Goal: Task Accomplishment & Management: Complete application form

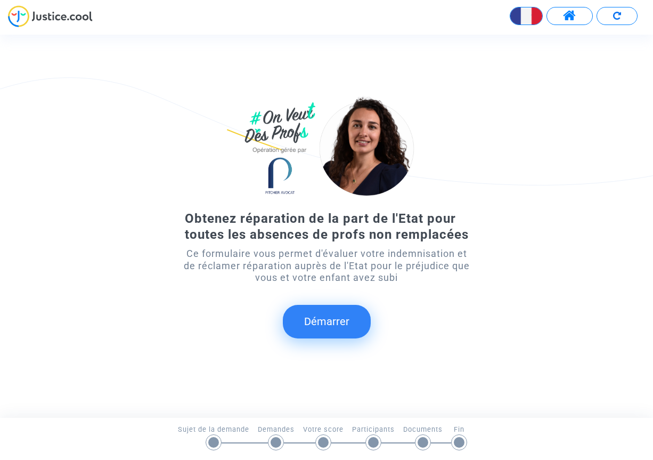
click at [330, 324] on button "Démarrer" at bounding box center [327, 321] width 88 height 33
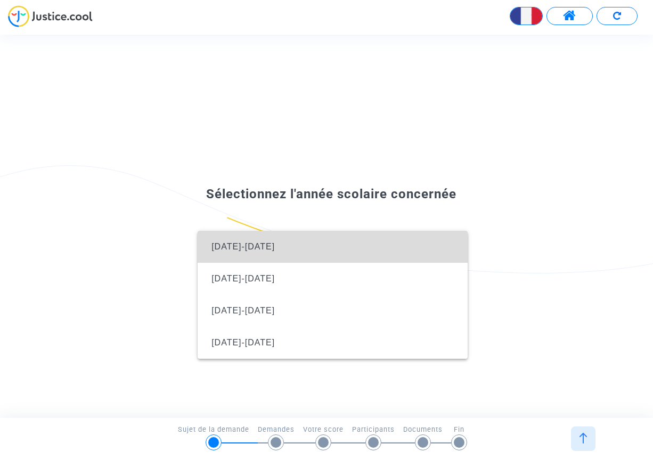
click at [243, 247] on span "[DATE]-[DATE]" at bounding box center [242, 246] width 63 height 9
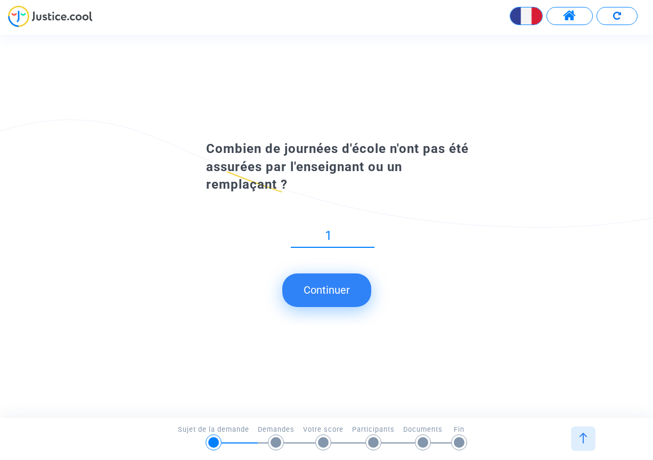
click at [372, 243] on input "1" at bounding box center [333, 235] width 84 height 14
type input "0"
click at [371, 239] on input "0" at bounding box center [333, 235] width 84 height 14
click at [581, 440] on img at bounding box center [583, 437] width 11 height 11
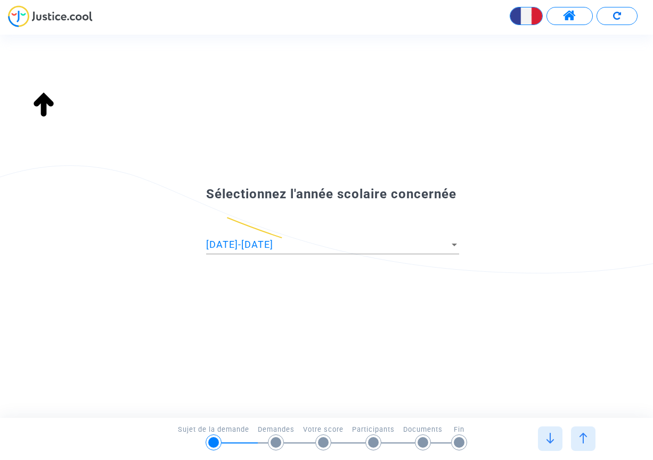
click at [29, 19] on img at bounding box center [50, 16] width 85 height 22
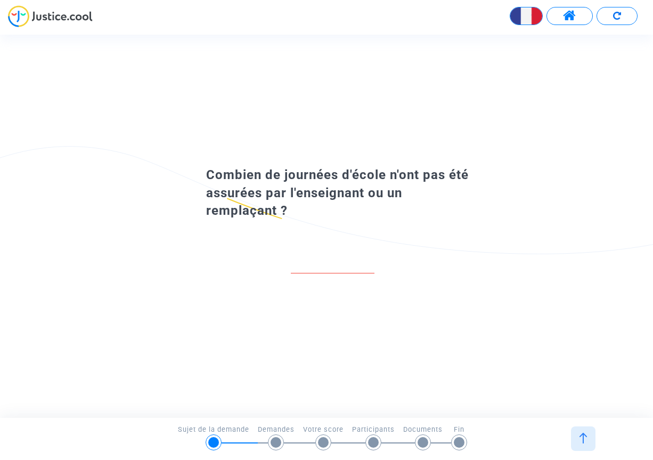
click at [308, 262] on input "number" at bounding box center [333, 262] width 84 height 14
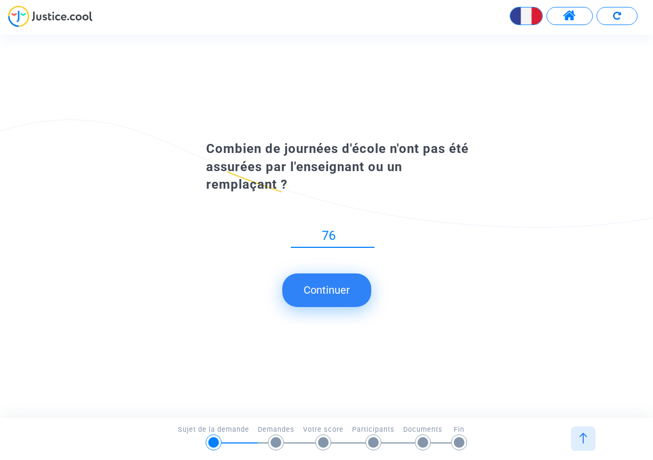
type input "76"
click at [337, 299] on button "Continuer" at bounding box center [326, 289] width 89 height 33
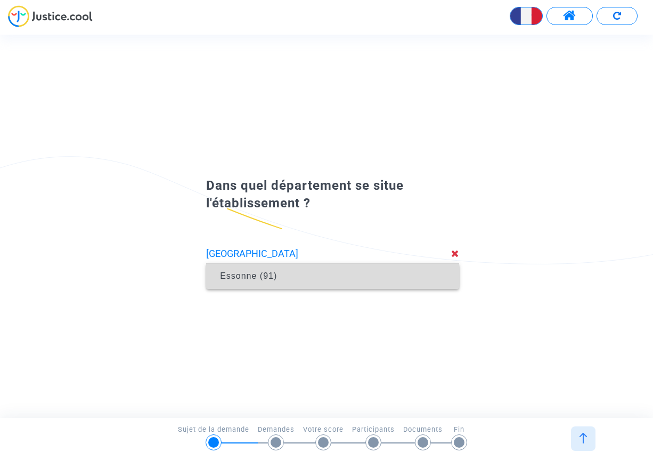
click at [263, 277] on span "Essonne (91)" at bounding box center [248, 275] width 57 height 9
type input "Essonne (91)"
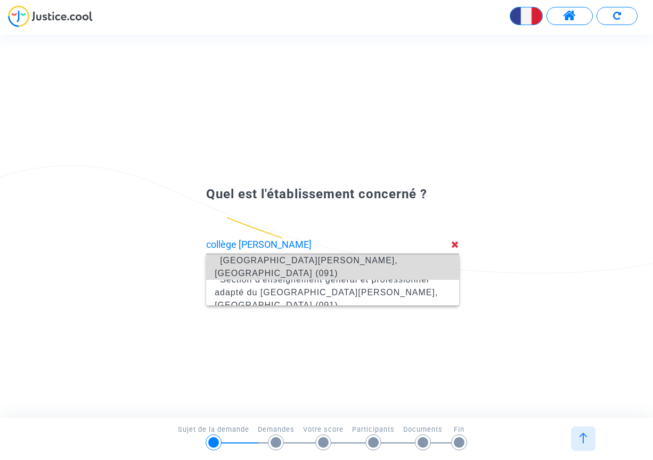
click at [279, 267] on span "[GEOGRAPHIC_DATA][PERSON_NAME], [GEOGRAPHIC_DATA] (091)" at bounding box center [306, 267] width 183 height 22
type input "[GEOGRAPHIC_DATA][PERSON_NAME], [GEOGRAPHIC_DATA] (091)"
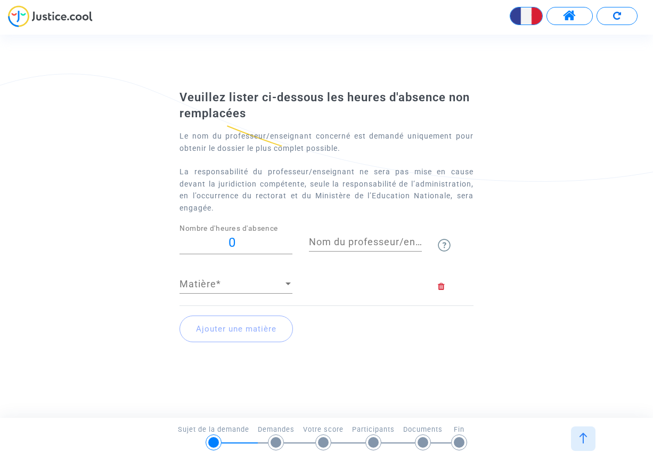
click at [240, 242] on input "0" at bounding box center [235, 242] width 113 height 14
click at [225, 243] on input "052" at bounding box center [235, 242] width 113 height 14
type input "52"
click at [252, 283] on span "Matière" at bounding box center [230, 284] width 103 height 11
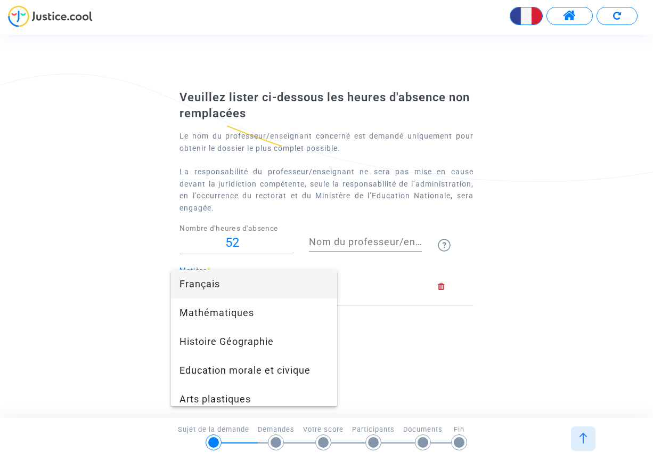
click at [210, 283] on span "Français" at bounding box center [253, 283] width 149 height 29
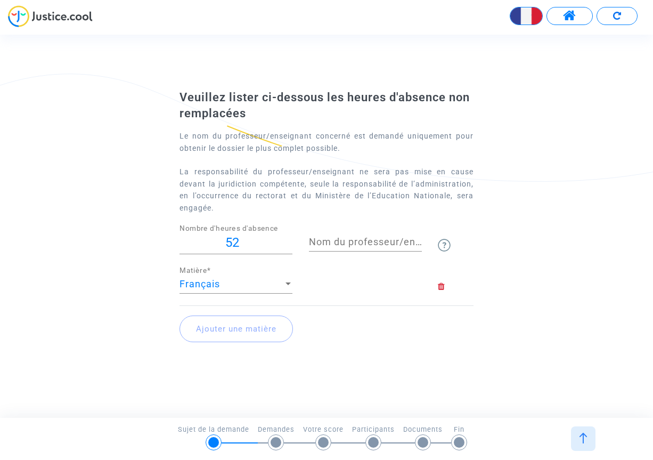
click at [328, 238] on input "Nom du professeur/enseignant titulaire" at bounding box center [365, 241] width 113 height 11
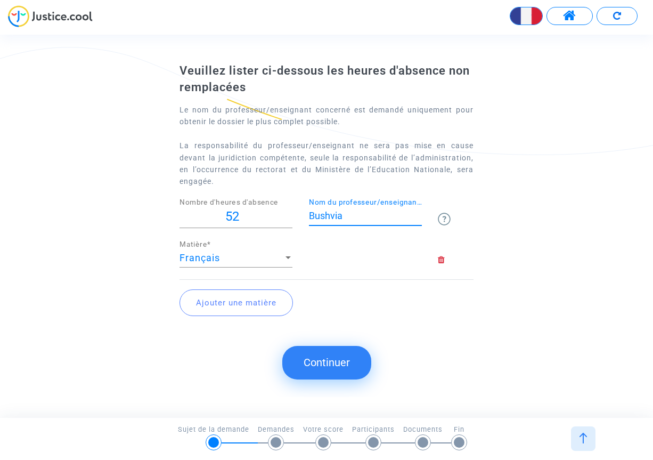
click at [331, 215] on input "Bushvia" at bounding box center [365, 215] width 113 height 11
click at [346, 215] on input "Busvia" at bounding box center [365, 215] width 113 height 11
type input "Busviah"
click at [231, 298] on button "Ajouter une matière" at bounding box center [235, 302] width 113 height 27
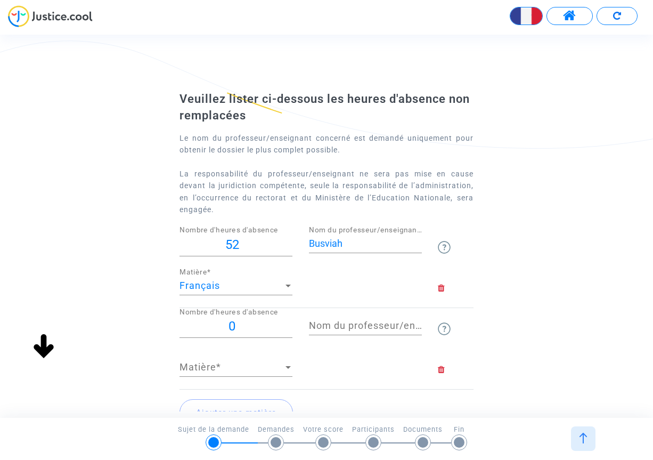
click at [239, 324] on input "0" at bounding box center [235, 326] width 113 height 14
click at [249, 322] on input "Nombre d'heures d'absence" at bounding box center [235, 326] width 113 height 14
type input "52"
click at [213, 364] on span "Matière" at bounding box center [230, 367] width 103 height 11
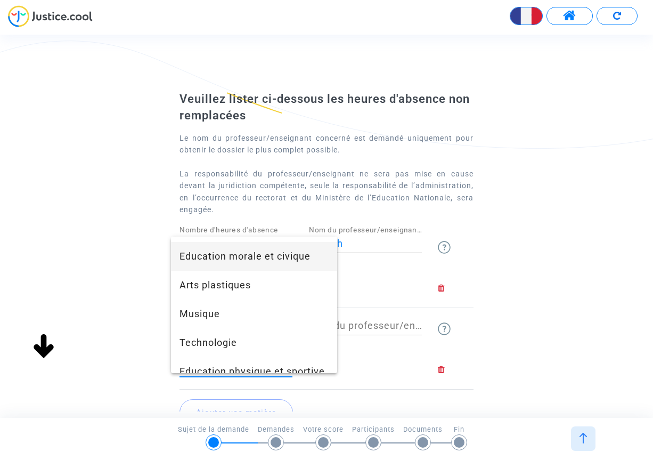
scroll to position [107, 0]
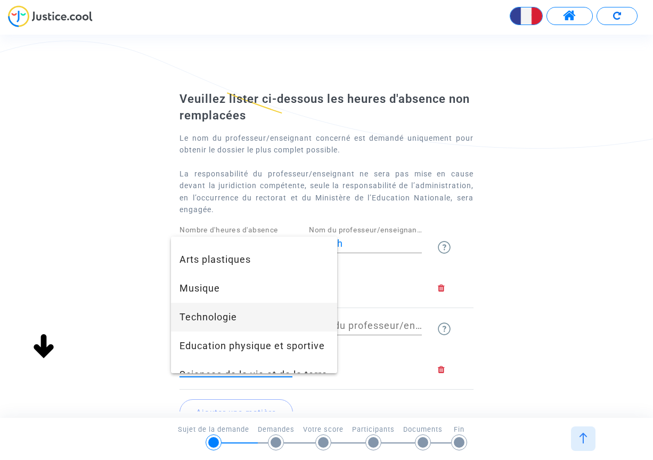
click at [224, 320] on span "Technologie" at bounding box center [253, 317] width 149 height 29
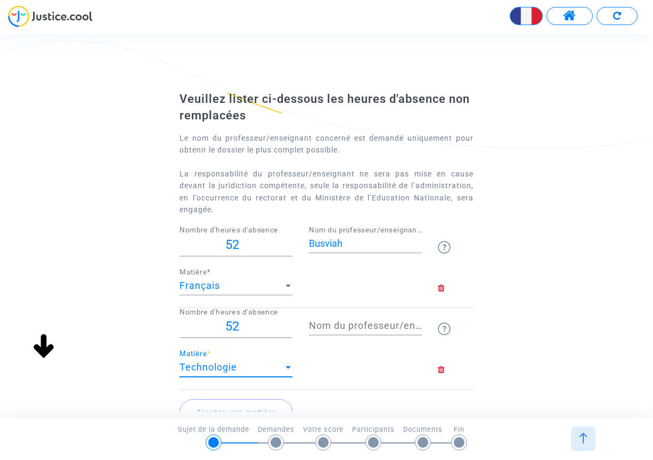
click at [379, 326] on input "Nom du professeur/enseignant titulaire" at bounding box center [365, 325] width 113 height 11
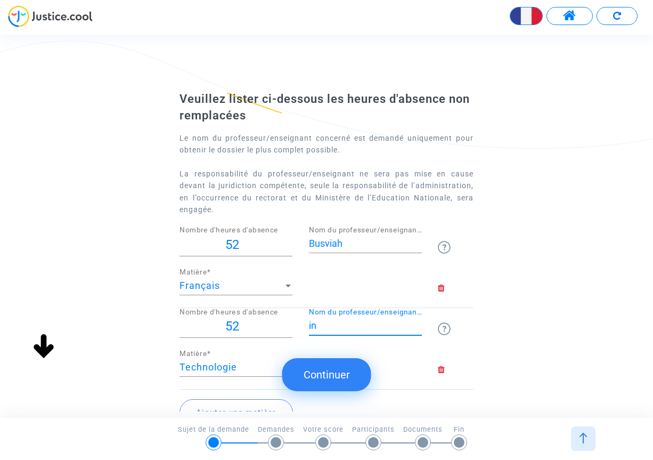
type input "i"
type input "personne de nommer"
click at [310, 372] on button "Continuer" at bounding box center [326, 374] width 89 height 33
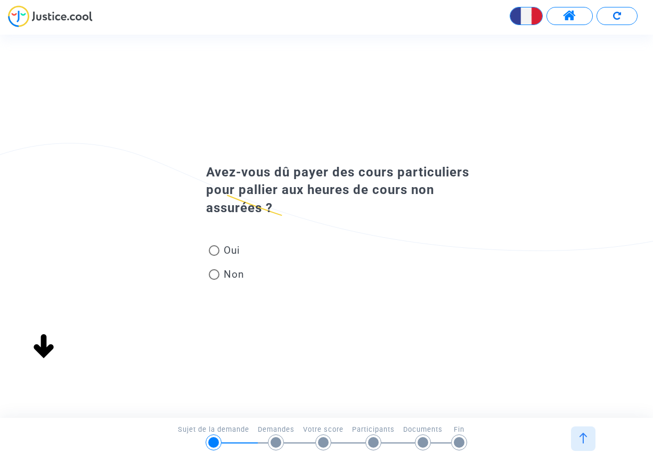
click at [216, 276] on span at bounding box center [214, 274] width 11 height 11
click at [214, 280] on input "Non" at bounding box center [214, 280] width 1 height 1
radio input "true"
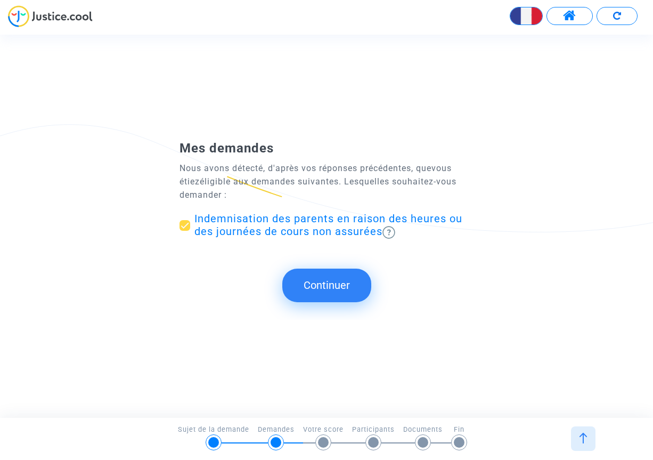
click at [326, 279] on button "Continuer" at bounding box center [326, 284] width 89 height 33
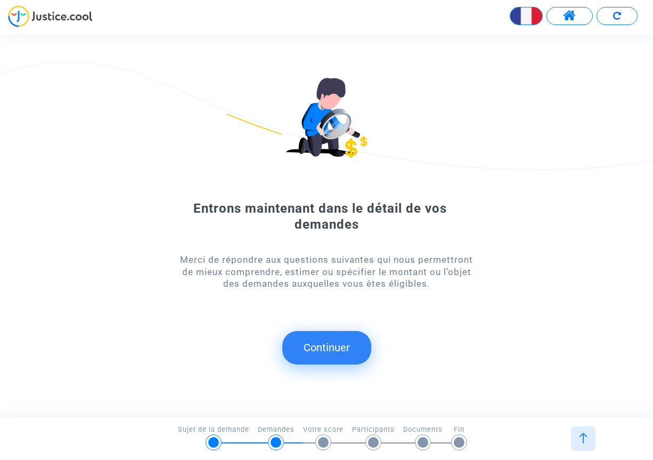
click at [317, 341] on button "Continuer" at bounding box center [326, 347] width 89 height 33
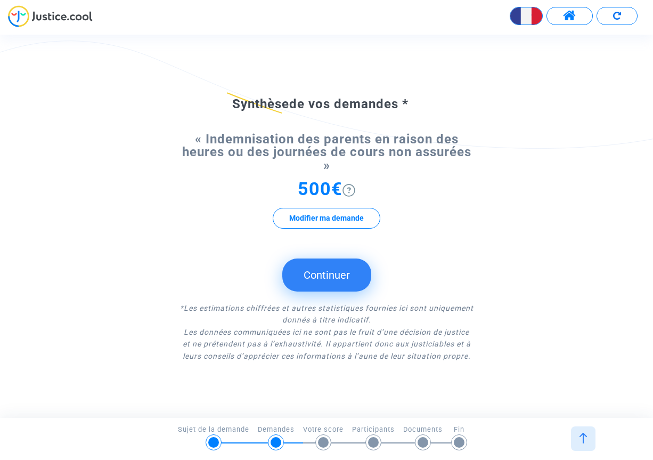
scroll to position [52, 0]
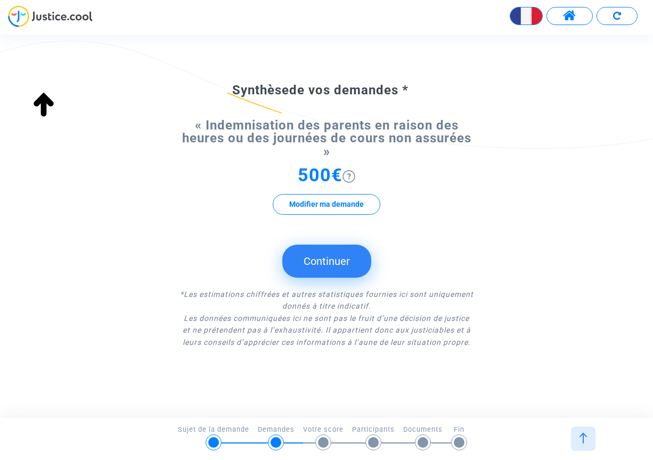
click at [332, 256] on button "Continuer" at bounding box center [326, 260] width 89 height 33
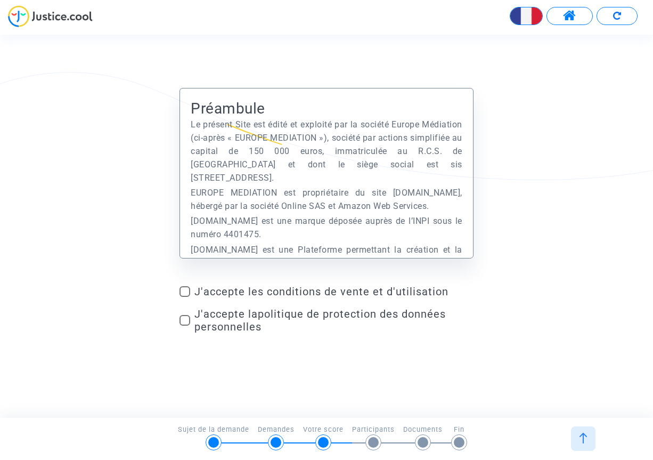
click at [183, 290] on span at bounding box center [184, 291] width 11 height 11
click at [184, 297] on input "J'accepte les conditions de vente et d'utilisation" at bounding box center [184, 297] width 1 height 1
checkbox input "true"
click at [184, 318] on span at bounding box center [184, 320] width 11 height 11
click at [184, 325] on input "J'accepte la politique de protection des données personnelles" at bounding box center [184, 325] width 1 height 1
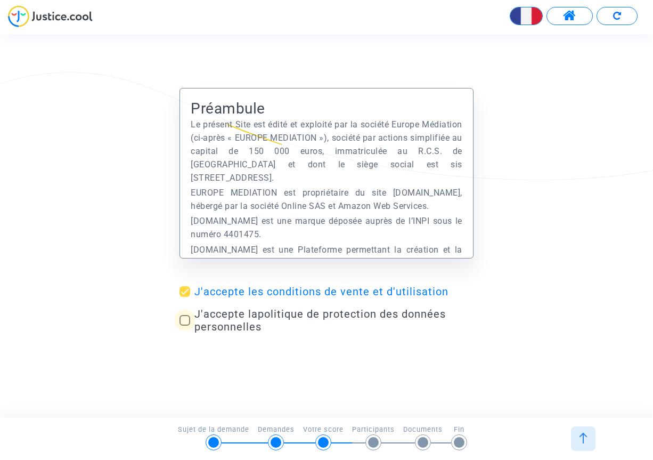
checkbox input "true"
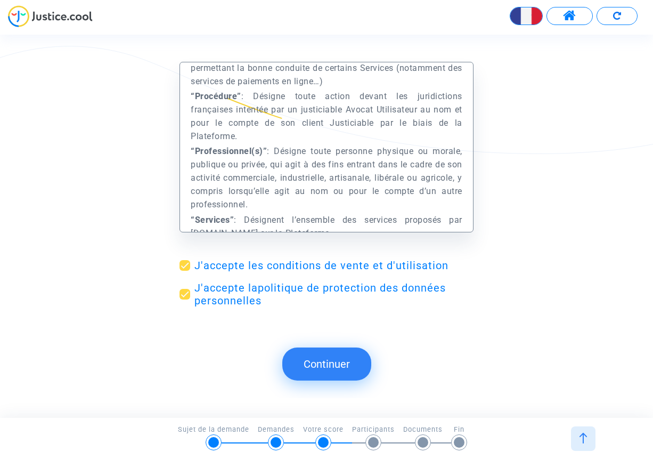
scroll to position [746, 0]
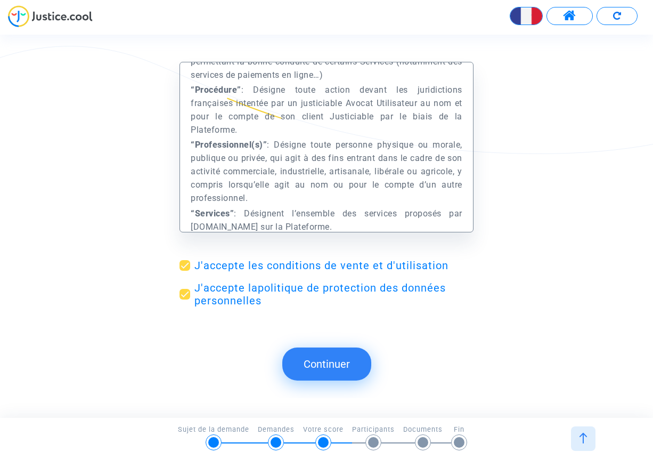
click at [322, 370] on button "Continuer" at bounding box center [326, 363] width 89 height 33
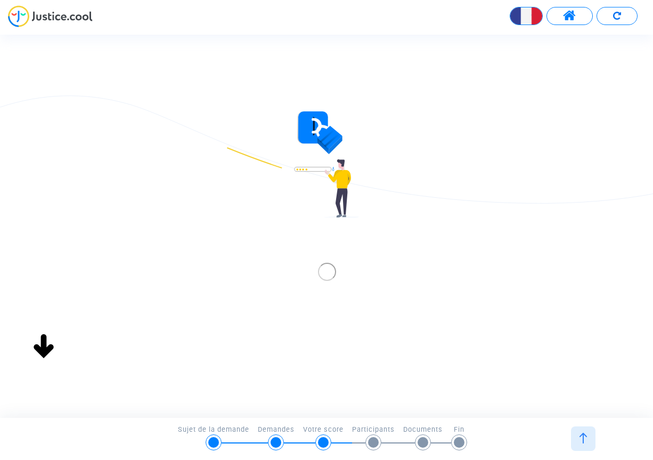
scroll to position [0, 0]
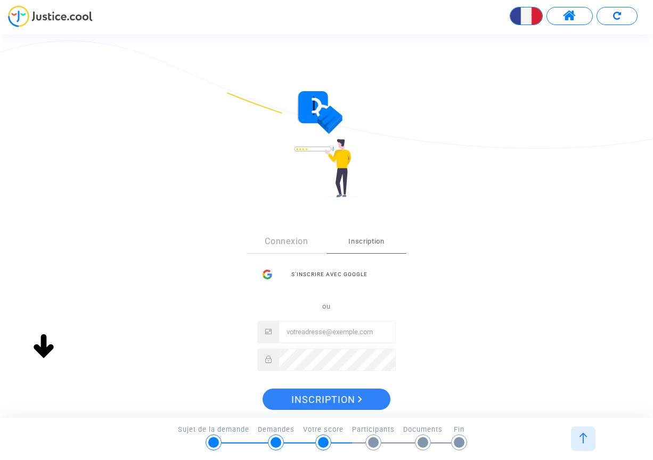
click at [367, 242] on span "Inscription" at bounding box center [366, 241] width 80 height 23
click at [325, 333] on input "Email" at bounding box center [337, 331] width 116 height 21
type input "[EMAIL_ADDRESS][DOMAIN_NAME]"
click at [267, 355] on icon at bounding box center [268, 358] width 6 height 7
click at [267, 357] on icon at bounding box center [268, 358] width 6 height 7
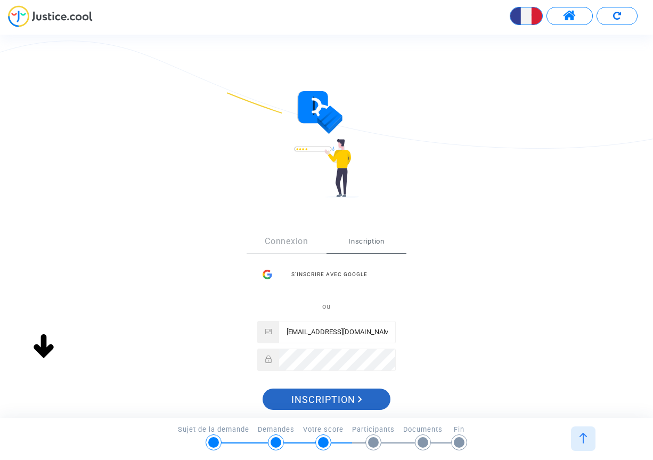
click at [307, 399] on span "Inscription" at bounding box center [326, 399] width 71 height 22
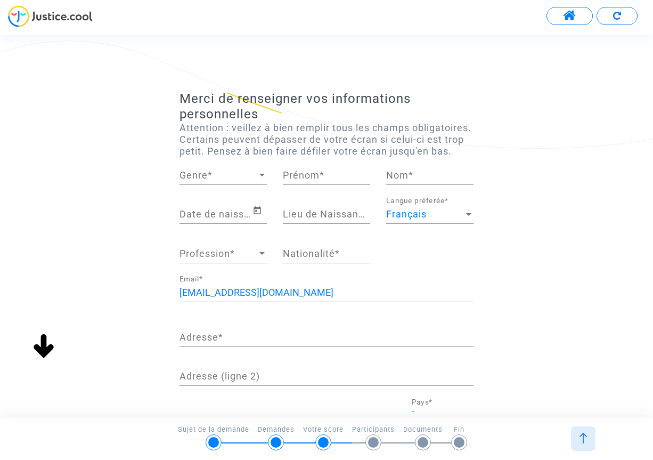
scroll to position [1, 0]
click at [259, 176] on div at bounding box center [261, 175] width 5 height 3
click at [208, 187] on span "Madame" at bounding box center [222, 187] width 87 height 29
click at [329, 181] on input "Prénom *" at bounding box center [326, 175] width 87 height 11
type input "[PERSON_NAME]"
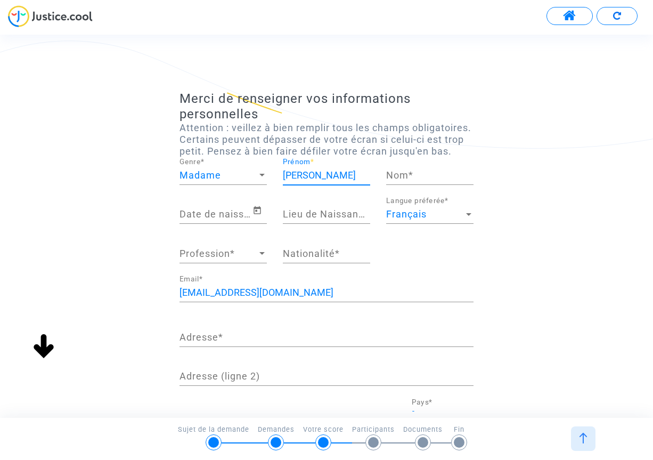
type input "Renson"
click at [371, 226] on div "MORSANG SUR ORGE Lieu de Naissance *" at bounding box center [326, 216] width 103 height 39
drag, startPoint x: 280, startPoint y: 225, endPoint x: 347, endPoint y: 226, distance: 67.6
click at [347, 226] on div "MORSANG SUR ORGE Lieu de Naissance *" at bounding box center [326, 216] width 103 height 39
click at [349, 219] on input "MORSANG SUR ORGE" at bounding box center [326, 214] width 87 height 11
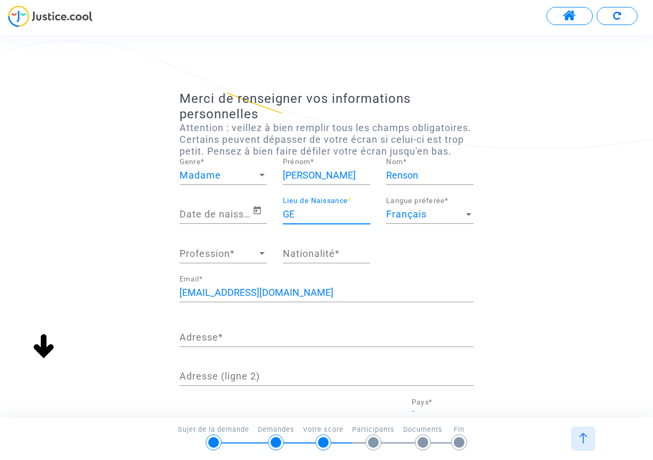
type input "E"
type input "longjumeau"
click at [224, 219] on input "Date de naissance *" at bounding box center [215, 214] width 73 height 11
click at [226, 219] on input "Date de naissance *" at bounding box center [215, 214] width 73 height 11
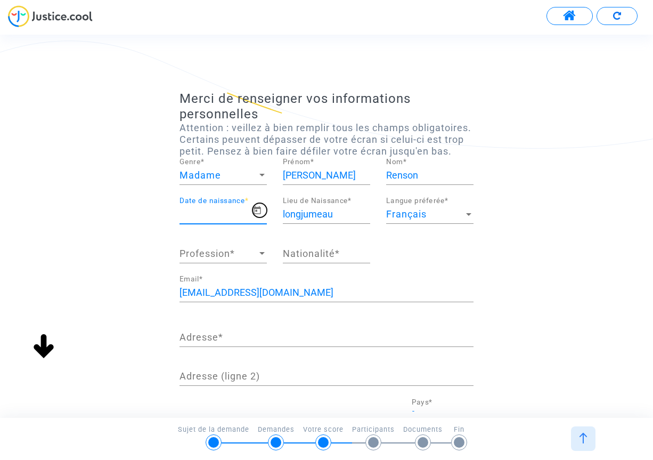
click at [256, 214] on icon "Open calendar" at bounding box center [257, 210] width 7 height 8
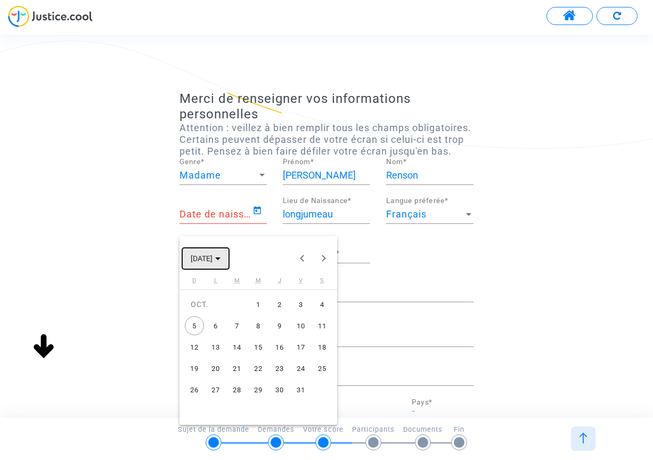
click at [220, 255] on span "[DATE]" at bounding box center [206, 258] width 30 height 9
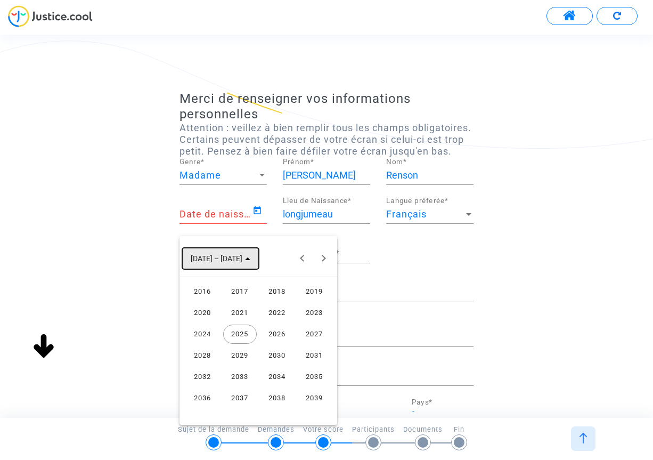
click at [245, 257] on icon "Choose date" at bounding box center [247, 258] width 5 height 3
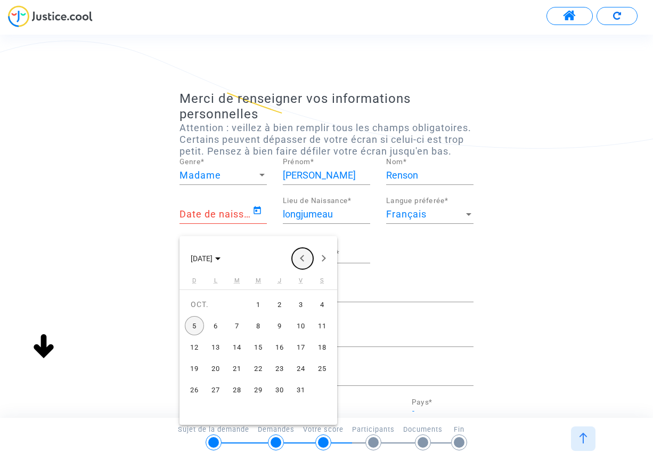
click at [302, 257] on button "Previous month" at bounding box center [302, 258] width 21 height 21
click at [220, 260] on span "[DATE]" at bounding box center [206, 258] width 30 height 9
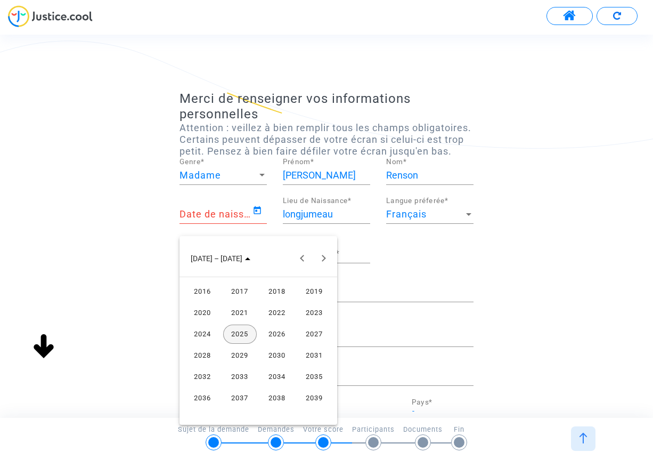
click at [203, 290] on div "2016" at bounding box center [203, 291] width 34 height 19
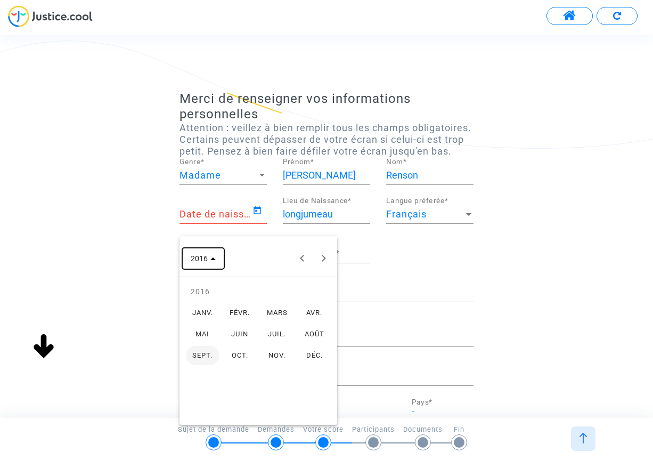
click at [211, 260] on span "2016" at bounding box center [203, 258] width 25 height 9
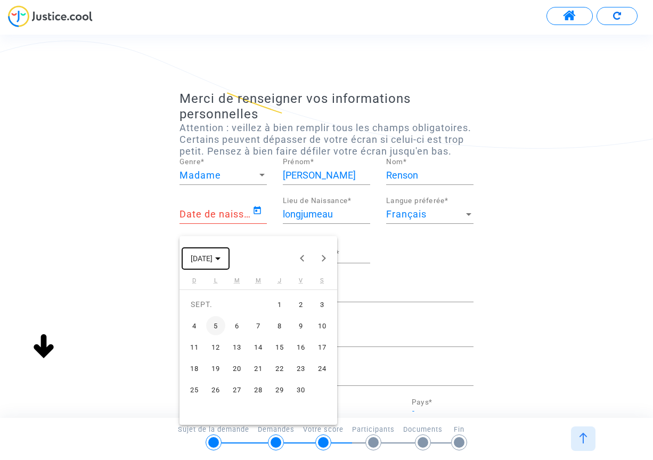
click at [220, 258] on polygon "Choose month and year" at bounding box center [217, 258] width 5 height 3
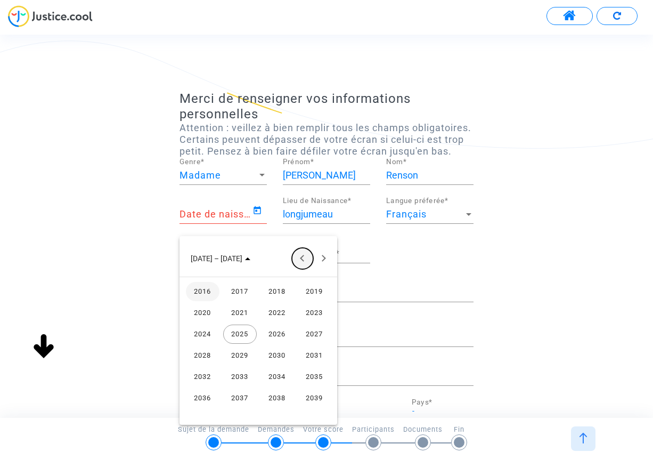
click at [302, 257] on button "Previous 24 years" at bounding box center [302, 258] width 21 height 21
click at [256, 217] on div at bounding box center [326, 230] width 653 height 460
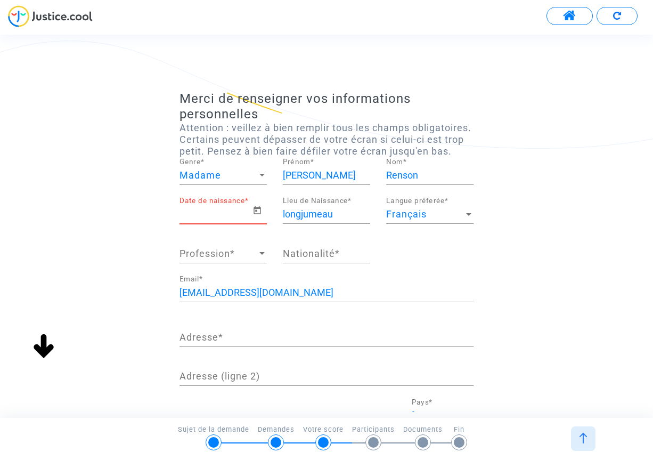
click at [204, 219] on input "Date de naissance *" at bounding box center [215, 214] width 73 height 11
click at [208, 219] on input "Date de naissance *" at bounding box center [215, 214] width 73 height 11
click at [256, 214] on icon "Open calendar" at bounding box center [257, 210] width 7 height 8
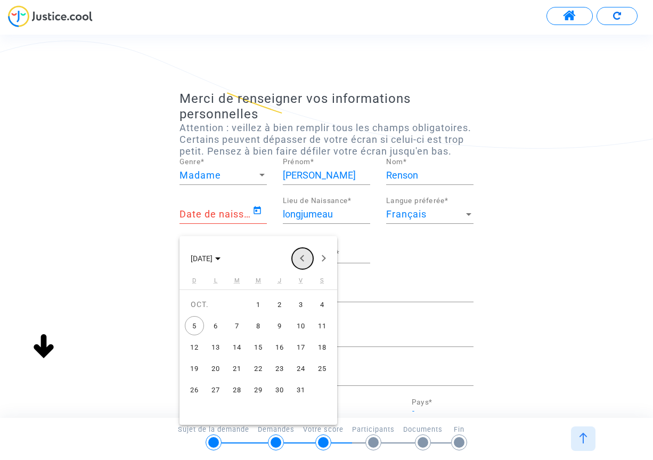
click at [301, 259] on button "Previous month" at bounding box center [302, 258] width 21 height 21
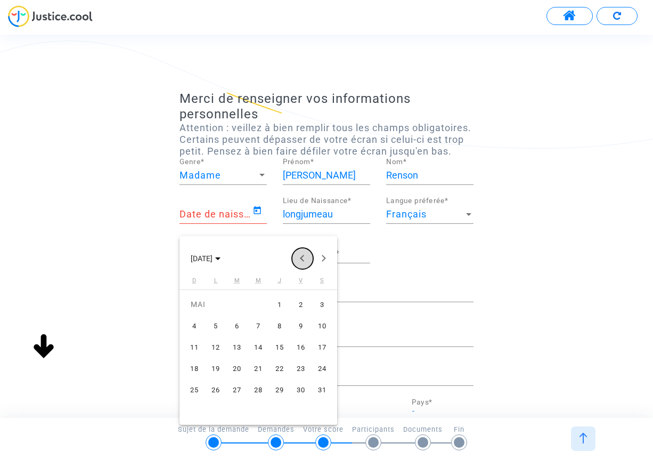
click at [301, 259] on button "Previous month" at bounding box center [302, 258] width 21 height 21
click at [299, 260] on button "Previous month" at bounding box center [302, 258] width 21 height 21
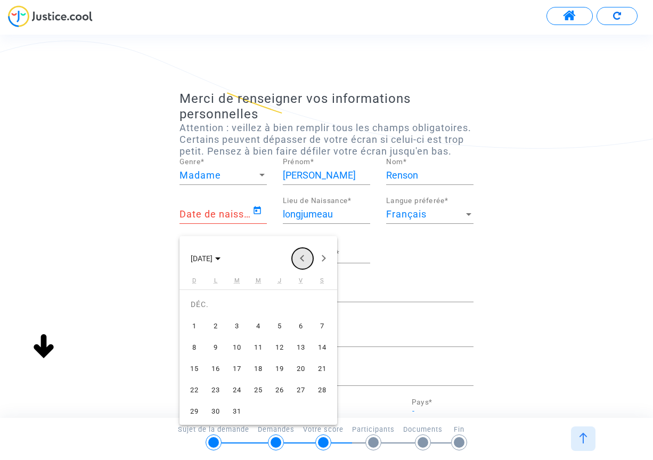
click at [299, 260] on button "Previous month" at bounding box center [302, 258] width 21 height 21
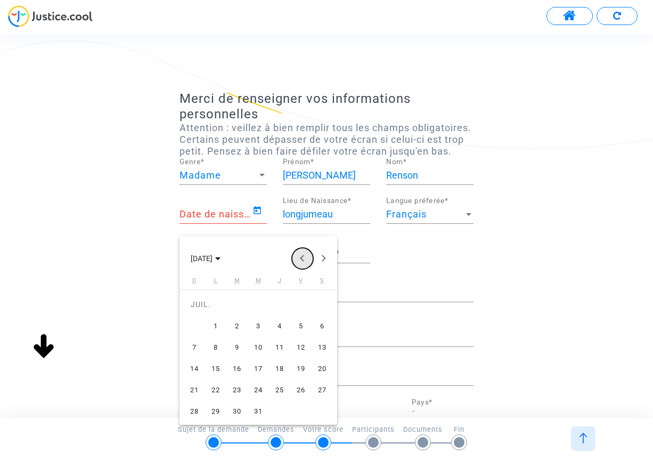
click at [299, 260] on button "Previous month" at bounding box center [302, 258] width 21 height 21
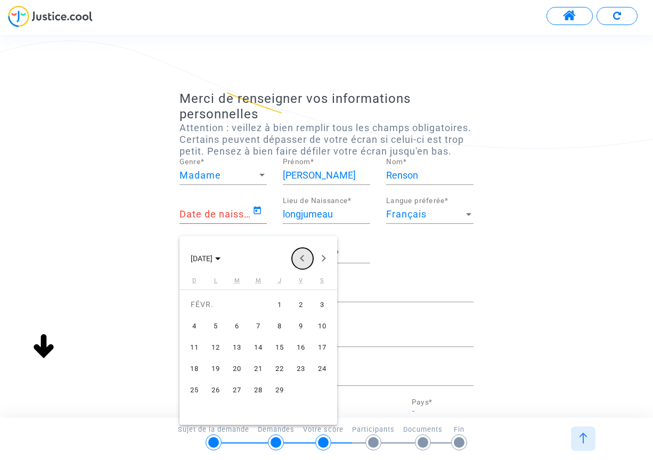
click at [299, 260] on button "Previous month" at bounding box center [302, 258] width 21 height 21
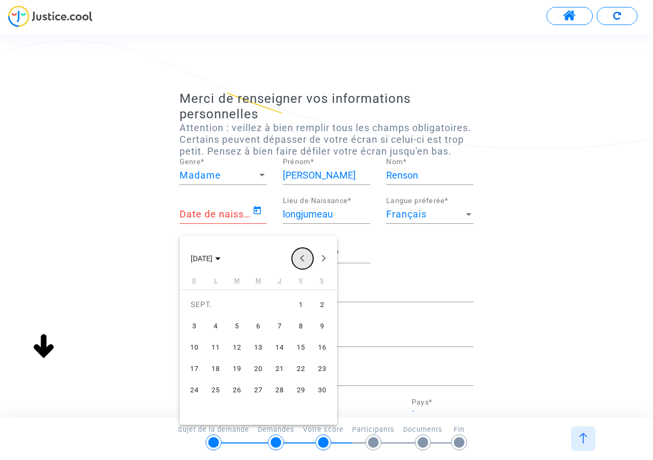
click at [299, 260] on button "Previous month" at bounding box center [302, 258] width 21 height 21
click at [220, 258] on polygon "Choose month and year" at bounding box center [217, 258] width 5 height 3
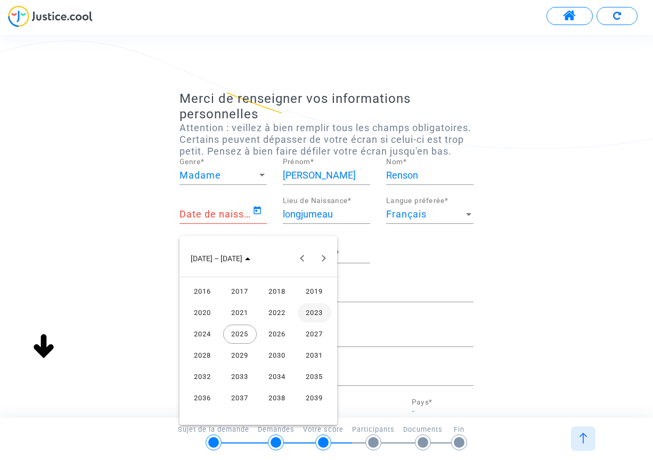
click at [204, 290] on div "2016" at bounding box center [203, 291] width 34 height 19
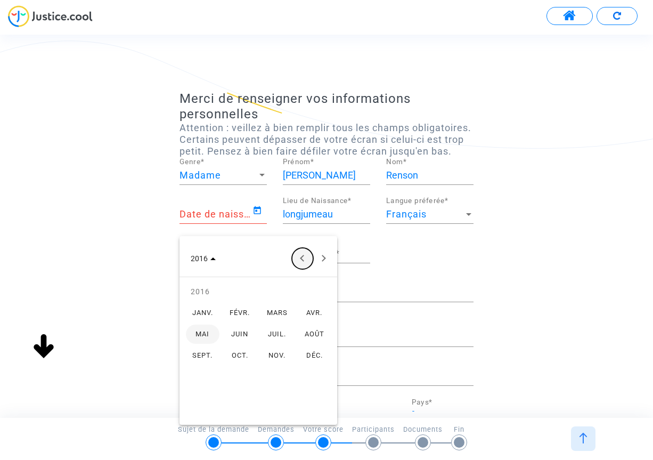
click at [303, 258] on button "Previous year" at bounding box center [302, 258] width 21 height 21
click at [300, 258] on button "Previous year" at bounding box center [302, 258] width 21 height 21
click at [302, 258] on button "Previous year" at bounding box center [302, 258] width 21 height 21
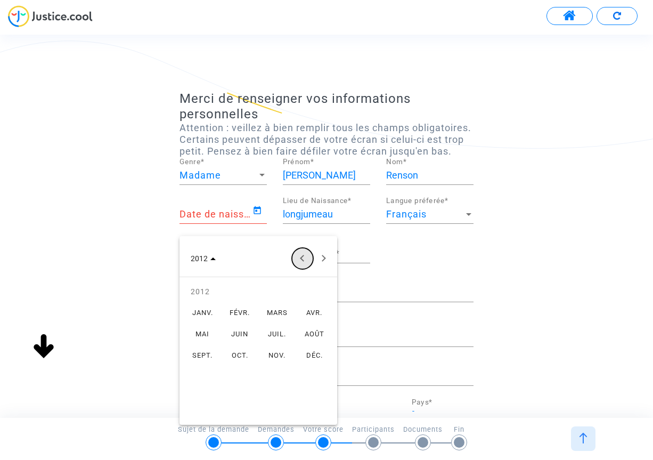
click at [302, 258] on button "Previous year" at bounding box center [302, 258] width 21 height 21
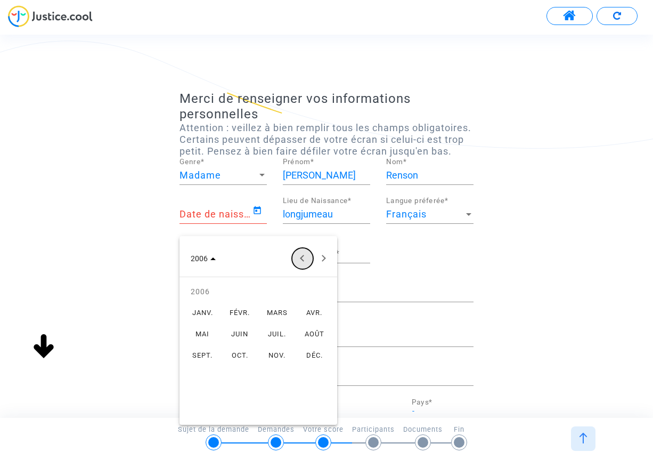
click at [302, 258] on button "Previous year" at bounding box center [302, 258] width 21 height 21
click at [301, 258] on button "Previous year" at bounding box center [302, 258] width 21 height 21
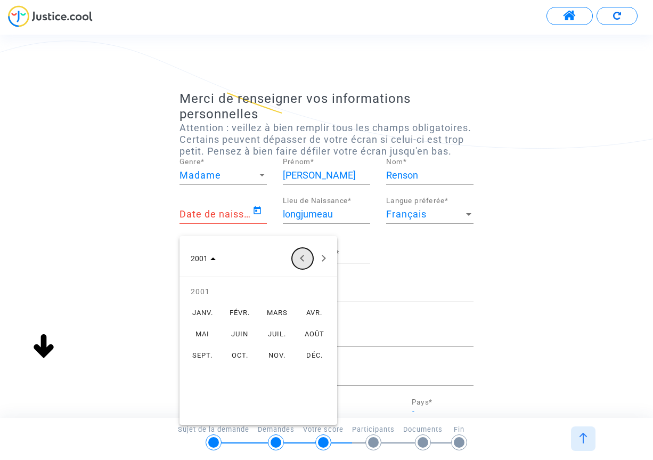
click at [301, 258] on button "Previous year" at bounding box center [302, 258] width 21 height 21
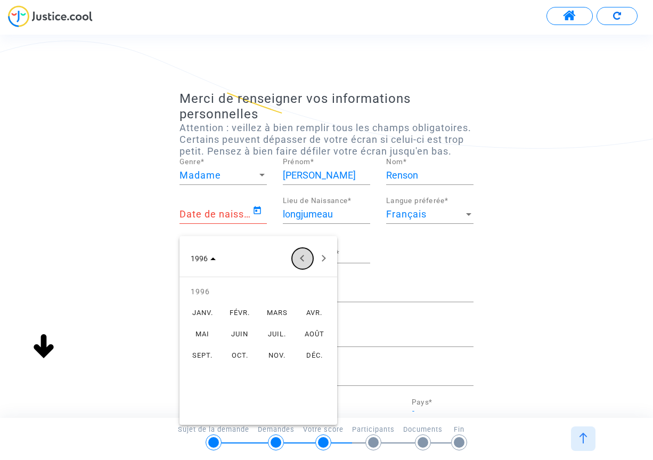
click at [301, 258] on button "Previous year" at bounding box center [302, 258] width 21 height 21
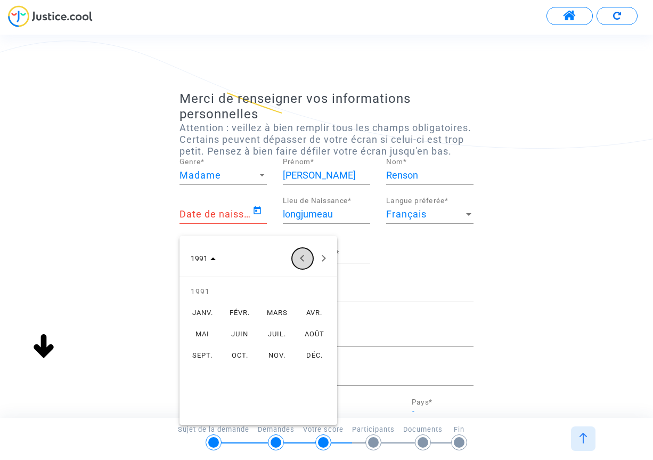
click at [301, 258] on button "Previous year" at bounding box center [302, 258] width 21 height 21
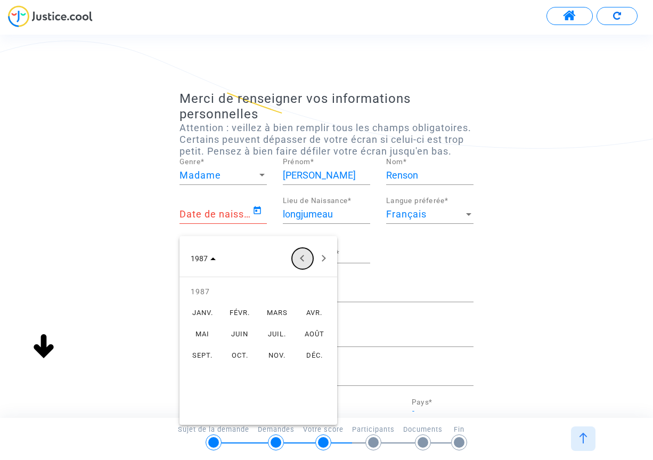
click at [301, 258] on button "Previous year" at bounding box center [302, 258] width 21 height 21
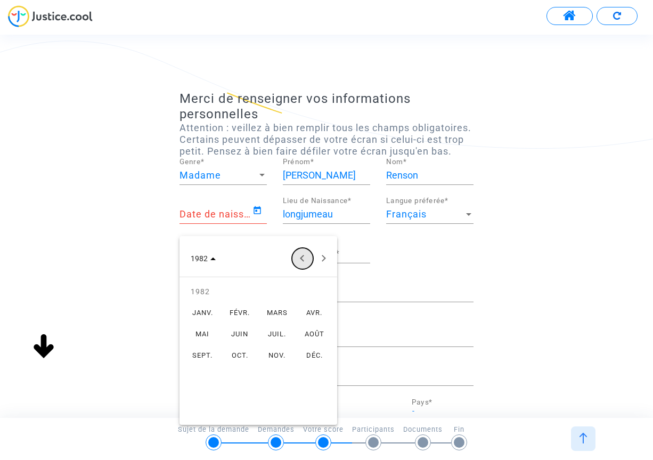
click at [301, 258] on button "Previous year" at bounding box center [302, 258] width 21 height 21
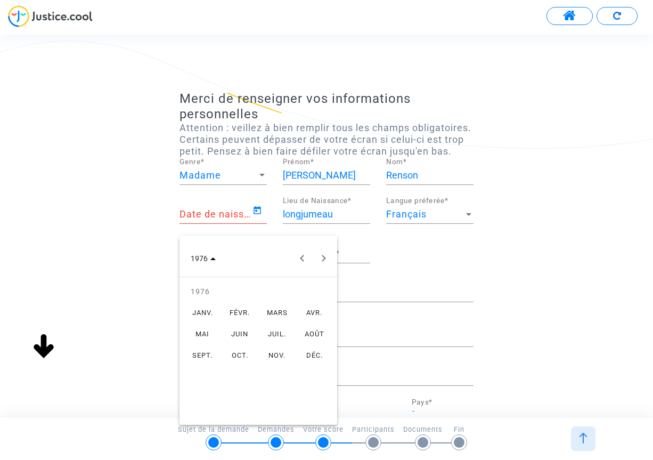
click at [202, 313] on div "JANV." at bounding box center [203, 312] width 34 height 19
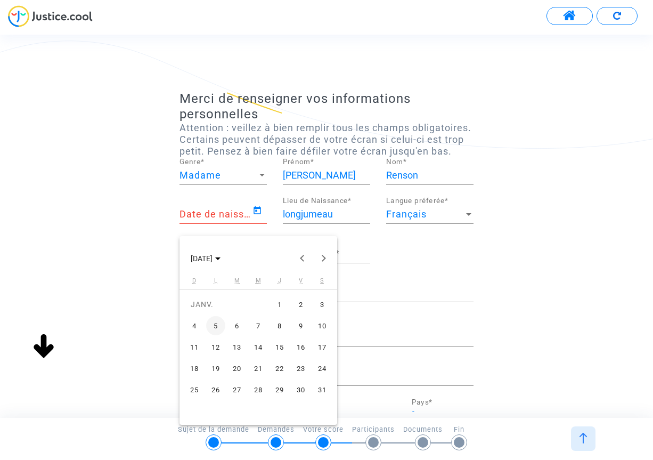
click at [322, 367] on div "24" at bounding box center [322, 367] width 19 height 19
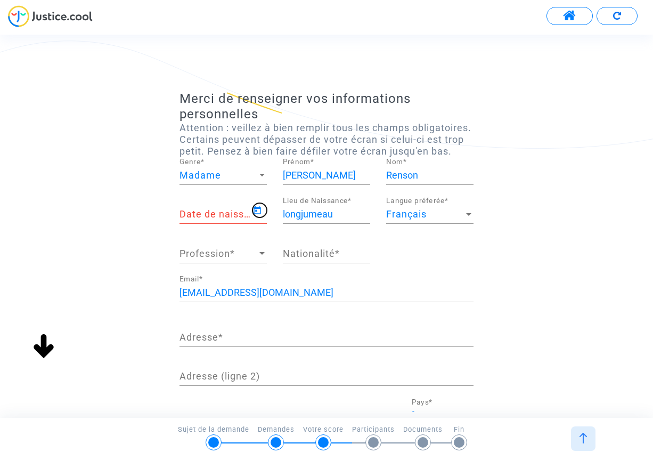
type input "[DATE]"
click at [263, 259] on div at bounding box center [262, 253] width 10 height 11
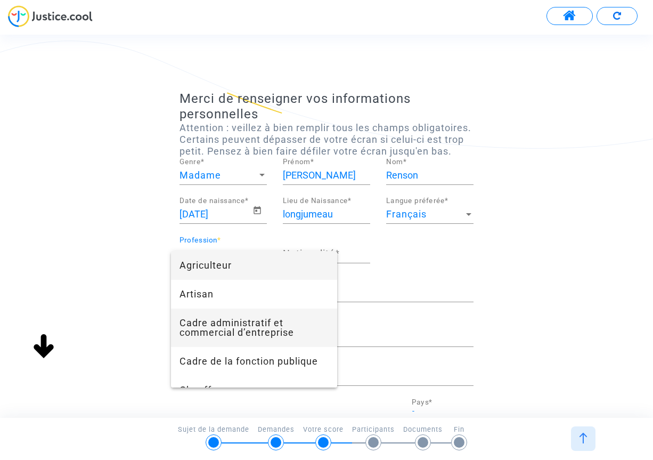
scroll to position [53, 0]
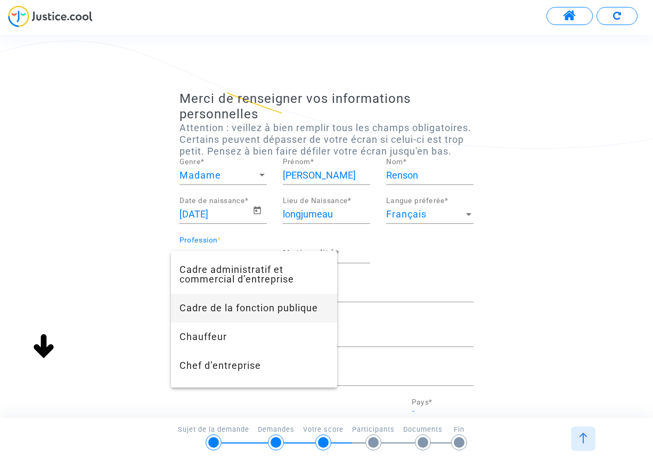
click at [246, 308] on span "Cadre de la fonction publique" at bounding box center [253, 307] width 149 height 29
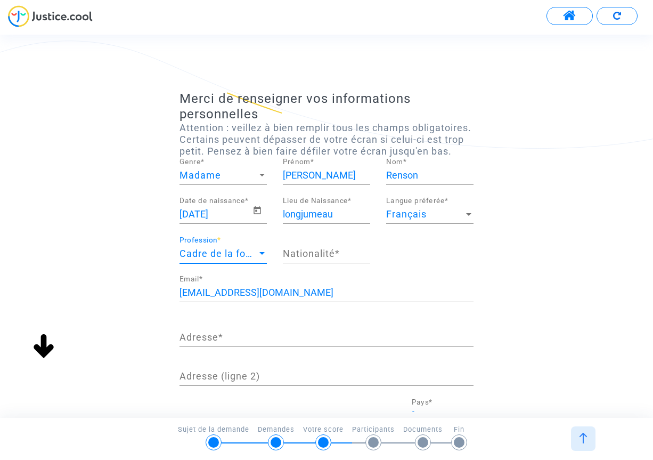
click at [262, 259] on div at bounding box center [262, 253] width 10 height 11
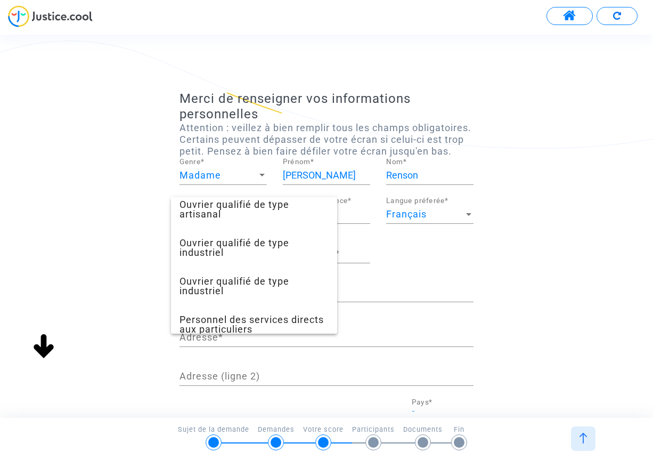
scroll to position [725, 0]
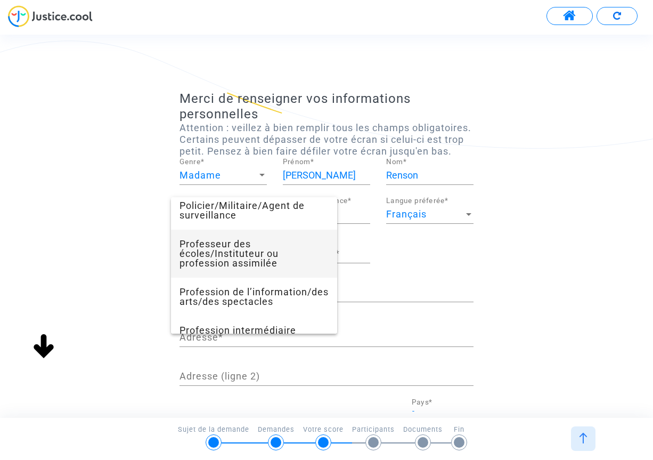
click at [234, 263] on span "Professeur des écoles/Instituteur ou profession assimilée" at bounding box center [253, 254] width 149 height 48
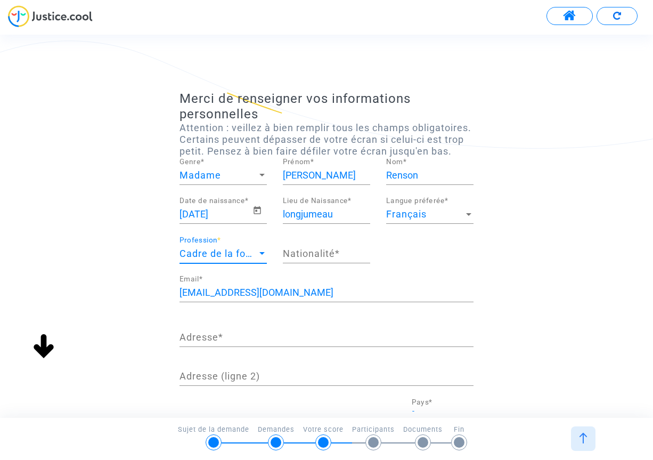
scroll to position [633, 0]
click at [327, 259] on input "Nationalité *" at bounding box center [326, 253] width 87 height 11
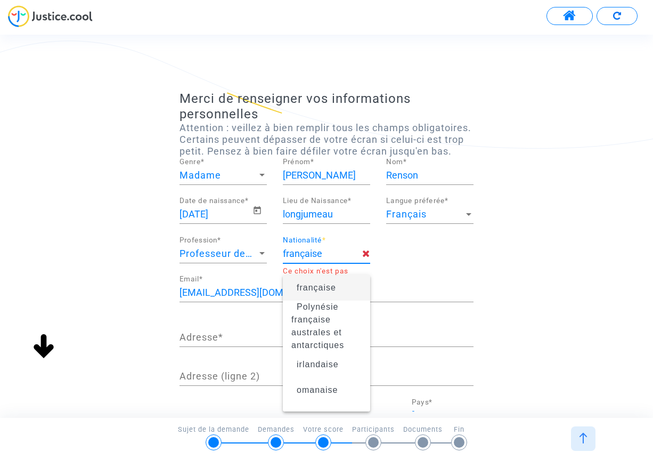
type input "française"
click at [312, 287] on span "française" at bounding box center [316, 287] width 39 height 9
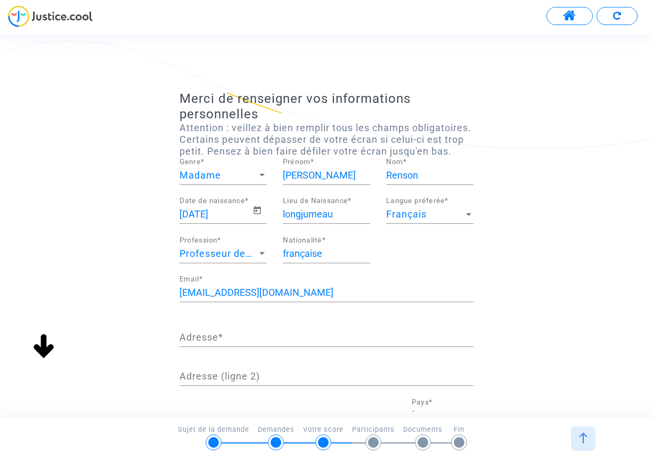
click at [216, 342] on input "Adresse *" at bounding box center [326, 337] width 294 height 11
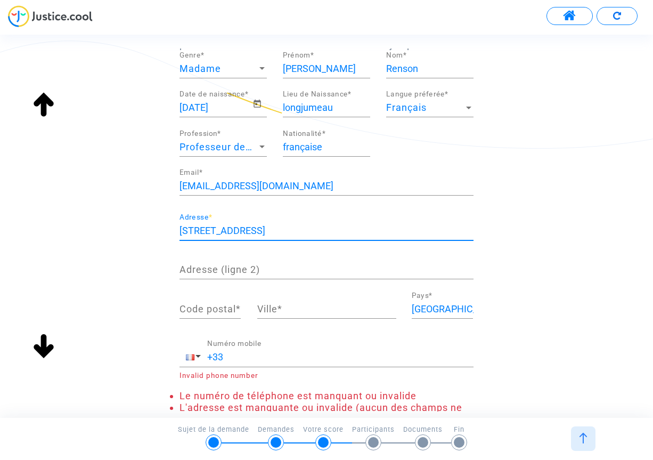
scroll to position [160, 0]
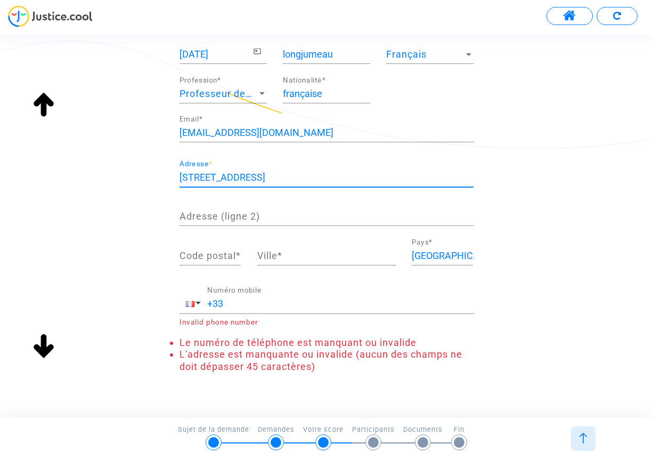
type input "[STREET_ADDRESS]"
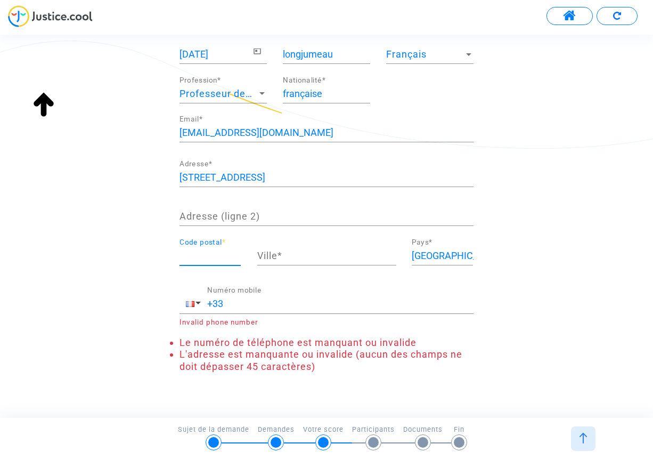
click at [213, 261] on input "Code postal *" at bounding box center [209, 255] width 61 height 11
type input "91390"
click at [287, 261] on input "Ville *" at bounding box center [326, 255] width 139 height 11
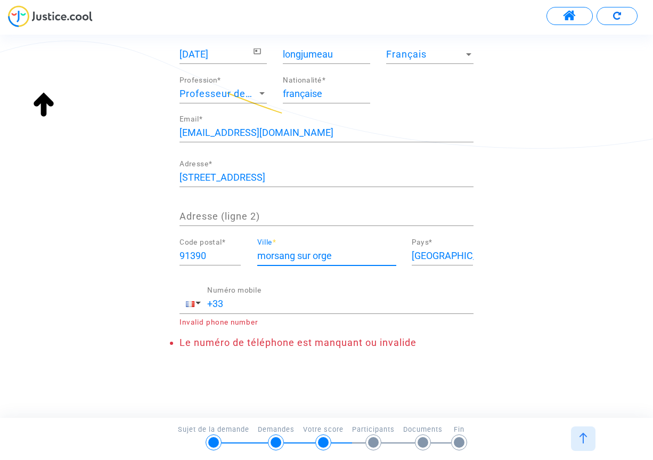
type input "morsang sur orge"
click at [233, 309] on input "+33" at bounding box center [340, 303] width 266 height 11
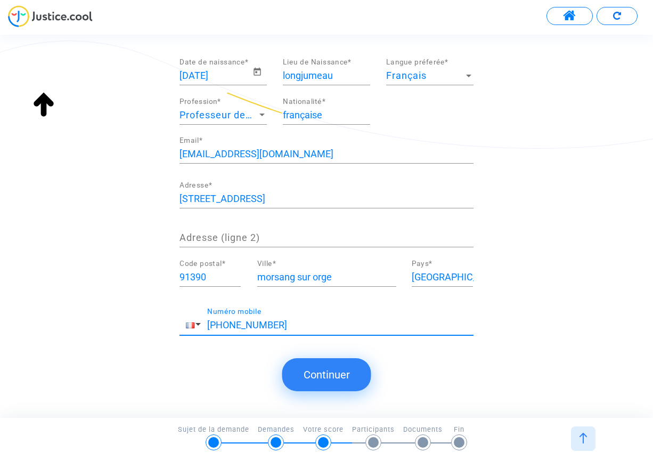
scroll to position [150, 0]
type input "[PHONE_NUMBER]"
click at [310, 366] on button "Continuer" at bounding box center [326, 374] width 89 height 33
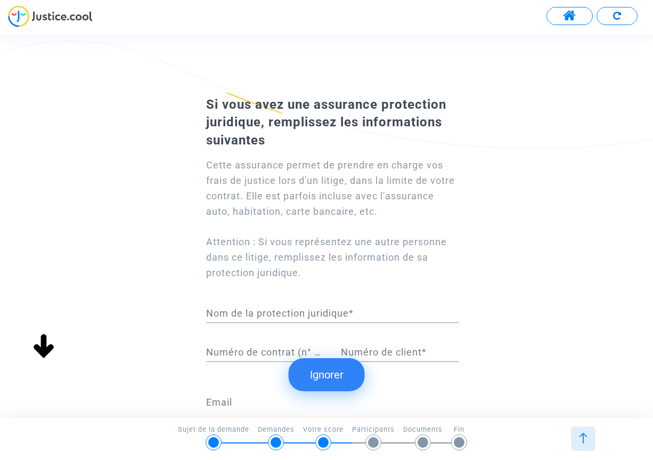
click at [284, 308] on input "Nom de la protection juridique *" at bounding box center [332, 313] width 253 height 11
click at [236, 313] on input "Nom de la protection juridique *" at bounding box center [332, 313] width 253 height 11
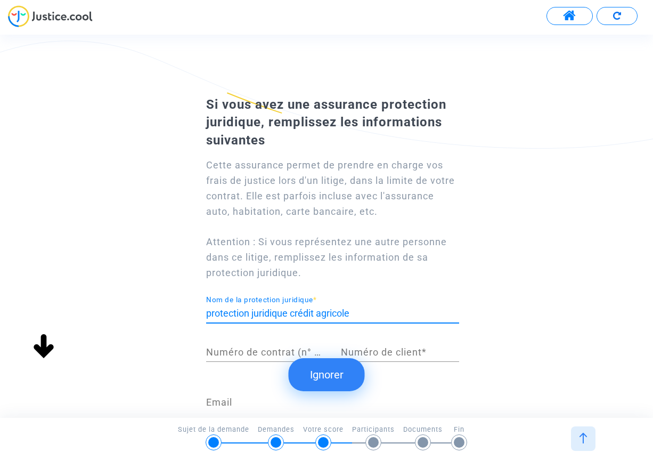
type input "protection juridique crédit agricole"
click at [233, 352] on input "Numéro de contrat (n° de police d'assurance) *" at bounding box center [265, 352] width 118 height 11
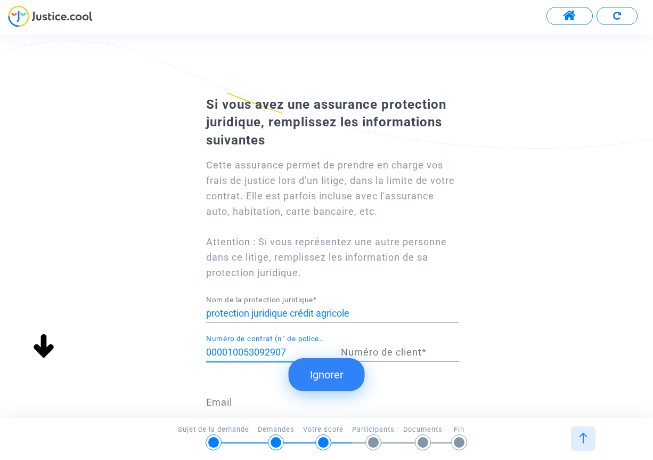
scroll to position [53, 0]
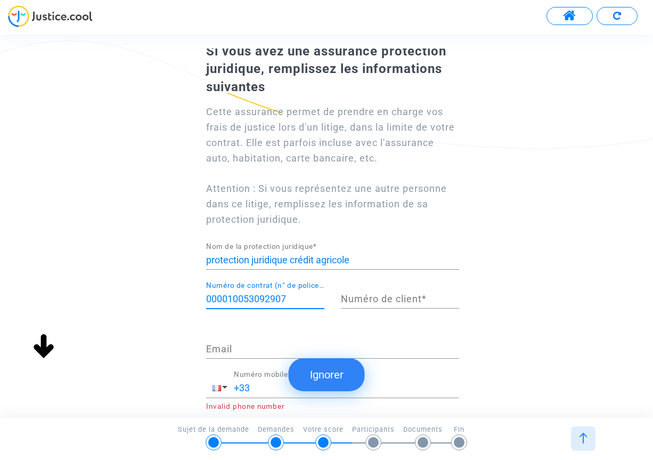
type input "000010053092907"
click at [382, 304] on input "Numéro de client *" at bounding box center [400, 298] width 118 height 11
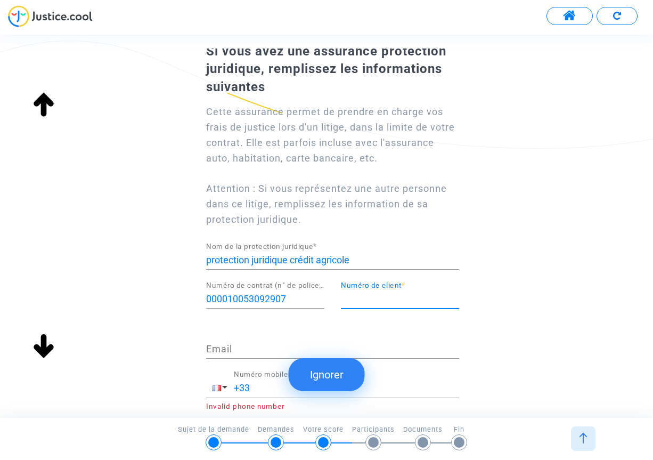
click at [326, 329] on legal-protection-editor "protection juridique crédit agricole Nom de la protection juridique * 000010053…" at bounding box center [332, 345] width 253 height 207
click at [354, 299] on input "Numéro de client *" at bounding box center [400, 298] width 118 height 11
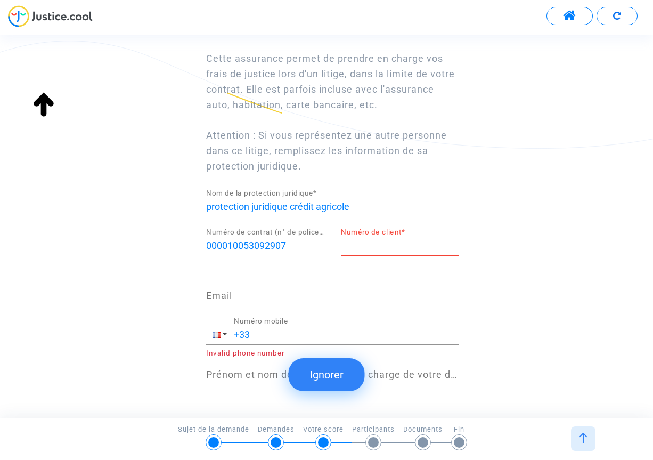
scroll to position [149, 0]
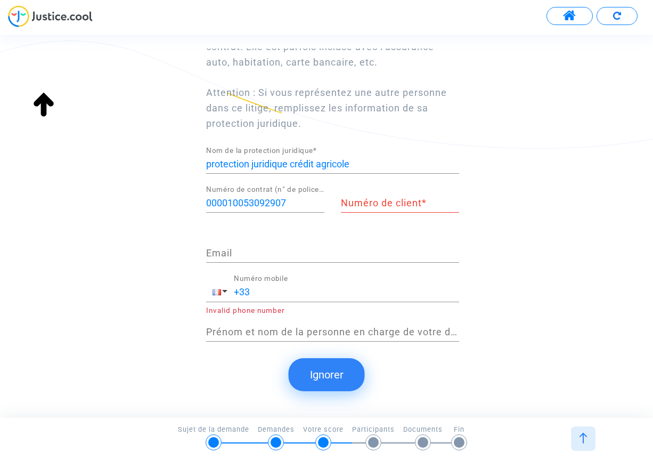
click at [324, 377] on button "Ignorer" at bounding box center [327, 374] width 76 height 33
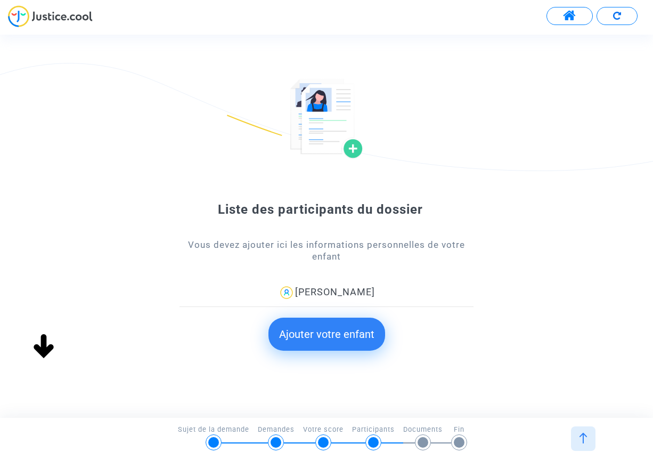
click at [325, 333] on button "Ajouter votre enfant" at bounding box center [326, 333] width 117 height 33
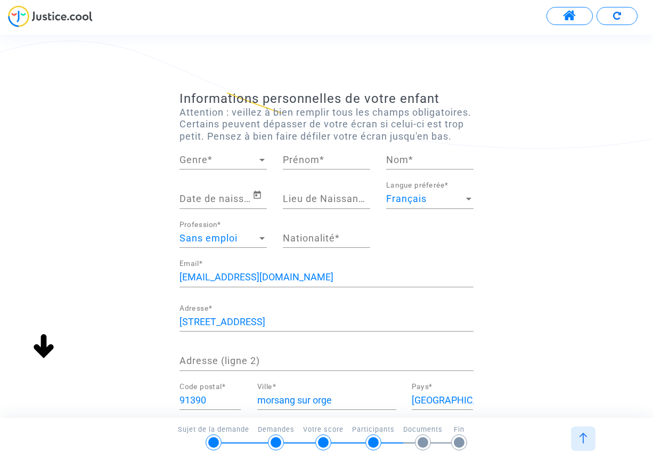
click at [221, 165] on span "Genre" at bounding box center [218, 159] width 78 height 11
click at [201, 164] on span "Madame" at bounding box center [222, 171] width 87 height 29
click at [303, 165] on input "Prénom *" at bounding box center [326, 159] width 87 height 11
type input "Anabelle"
click at [428, 165] on input "Nom *" at bounding box center [429, 159] width 87 height 11
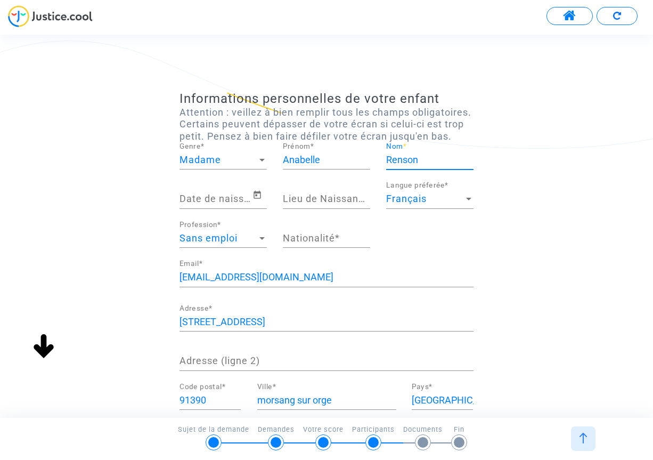
type input "Renson"
click at [212, 204] on input "Date de naissance *" at bounding box center [215, 198] width 73 height 11
click at [255, 199] on icon "Open calendar" at bounding box center [257, 195] width 7 height 8
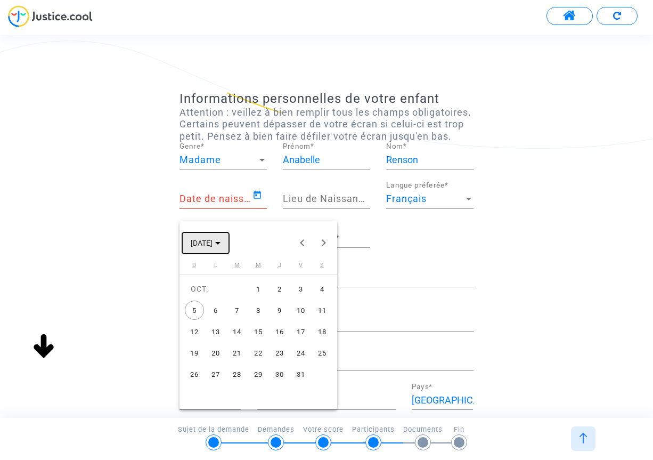
click at [220, 243] on polygon "Choose month and year" at bounding box center [217, 243] width 5 height 3
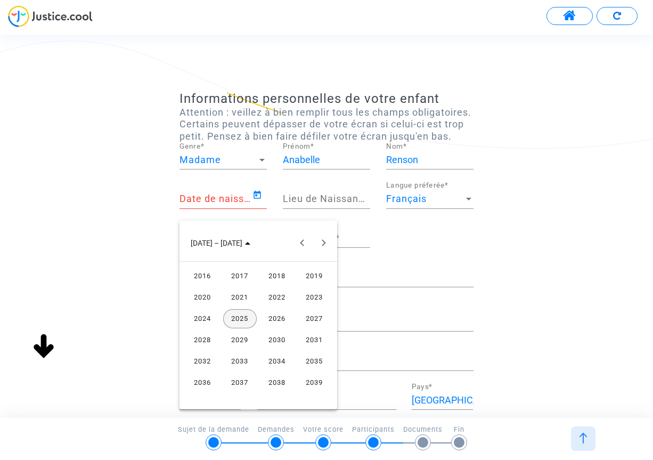
click at [203, 278] on div "2016" at bounding box center [203, 275] width 34 height 19
click at [302, 242] on button "Previous year" at bounding box center [302, 242] width 21 height 21
click at [301, 242] on button "Previous year" at bounding box center [302, 242] width 21 height 21
click at [300, 242] on button "Previous year" at bounding box center [302, 242] width 21 height 21
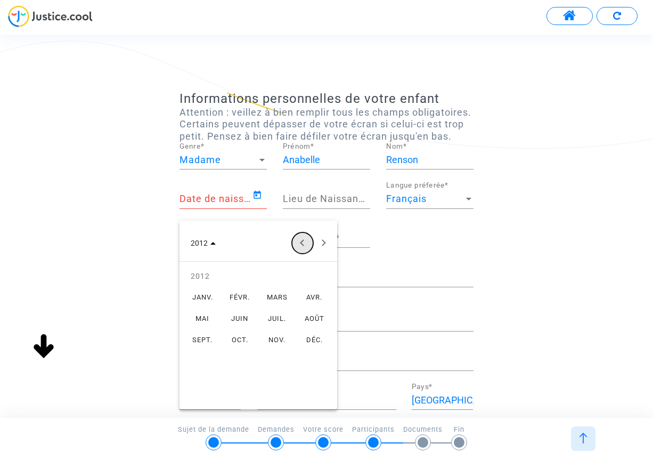
click at [299, 242] on button "Previous year" at bounding box center [302, 242] width 21 height 21
click at [299, 243] on button "Previous year" at bounding box center [302, 242] width 21 height 21
click at [240, 338] on div "OCT." at bounding box center [240, 339] width 34 height 19
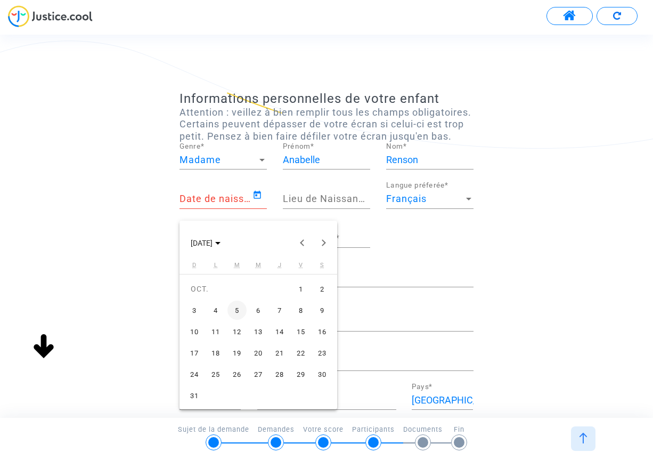
click at [193, 373] on div "24" at bounding box center [194, 373] width 19 height 19
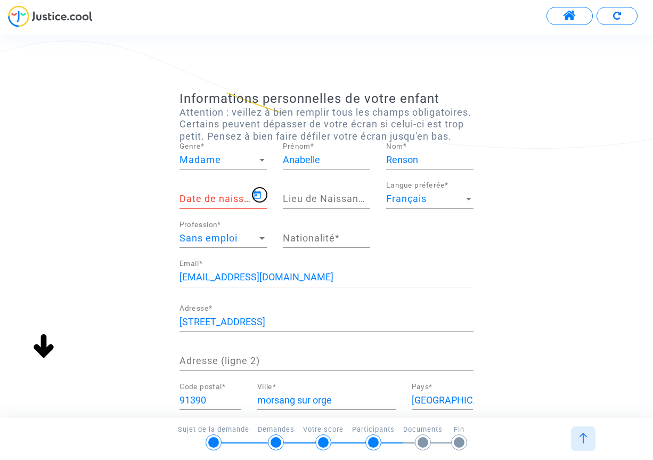
type input "[DATE]"
click at [329, 204] on input "Lieu de Naissance *" at bounding box center [326, 198] width 87 height 11
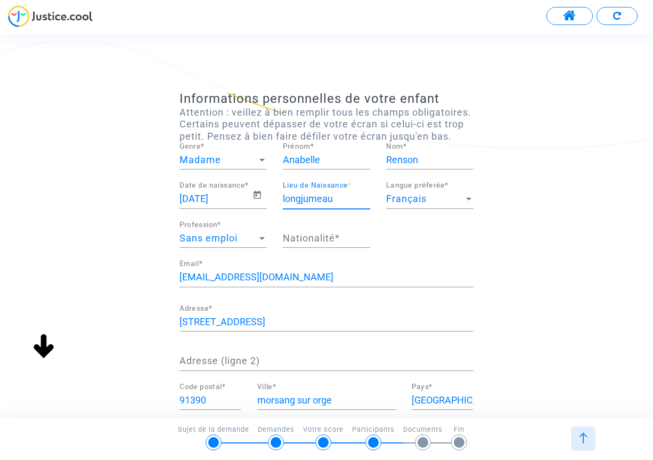
type input "longjumeau"
click at [309, 243] on input "Nationalité *" at bounding box center [326, 238] width 87 height 11
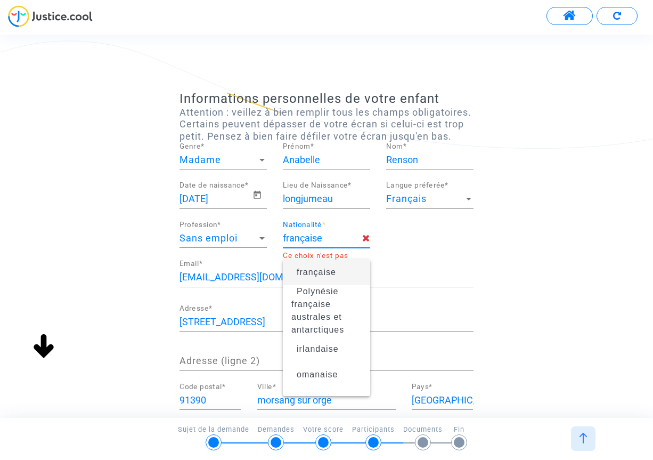
type input "française"
click at [251, 318] on div "[STREET_ADDRESS] Adresse *" at bounding box center [326, 317] width 294 height 27
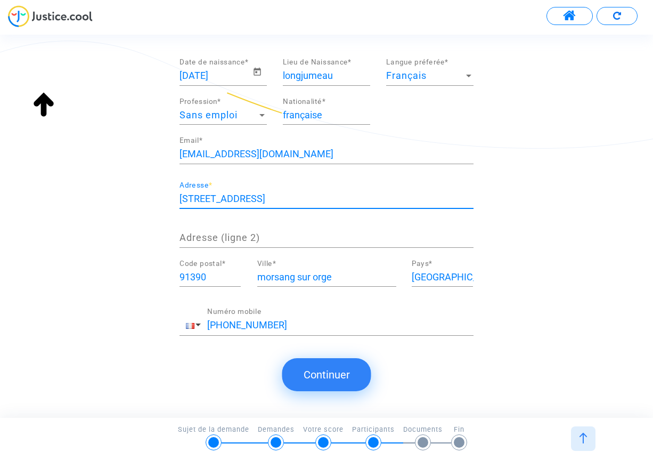
scroll to position [1, 0]
click at [321, 376] on button "Continuer" at bounding box center [326, 374] width 89 height 33
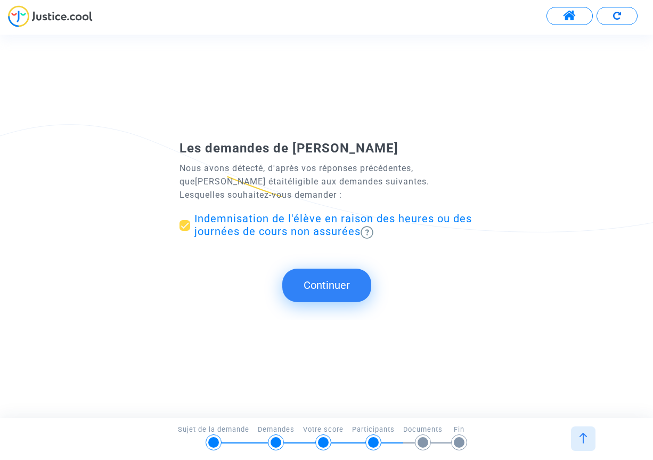
click at [321, 284] on button "Continuer" at bounding box center [326, 284] width 89 height 33
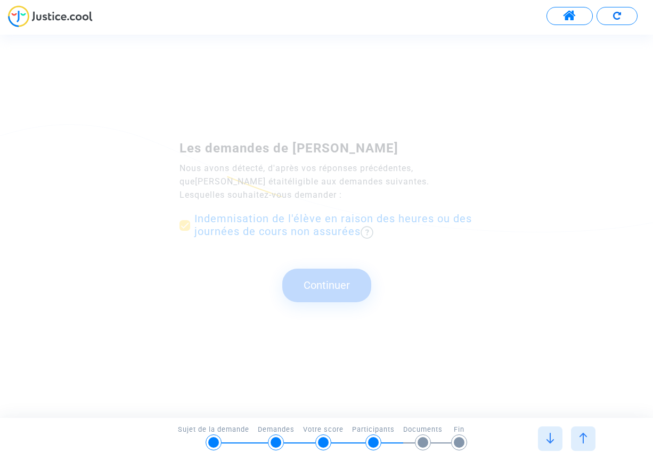
scroll to position [0, 0]
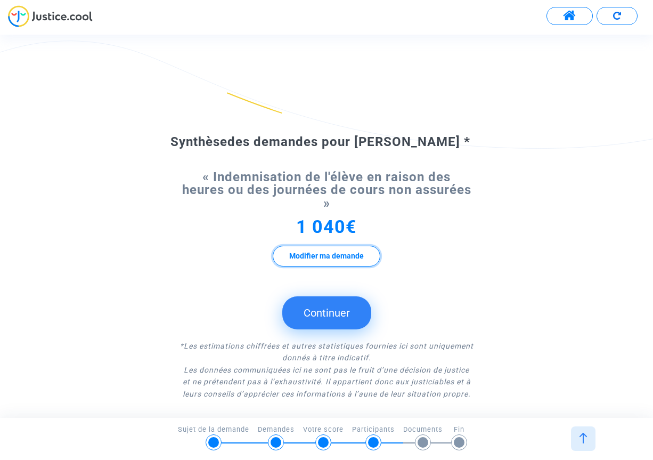
click at [323, 258] on button "Modifier ma demande" at bounding box center [327, 256] width 108 height 21
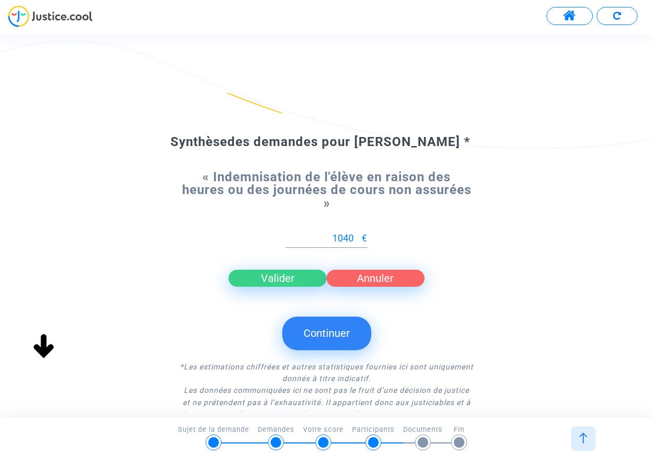
click at [335, 333] on button "Continuer" at bounding box center [326, 332] width 89 height 33
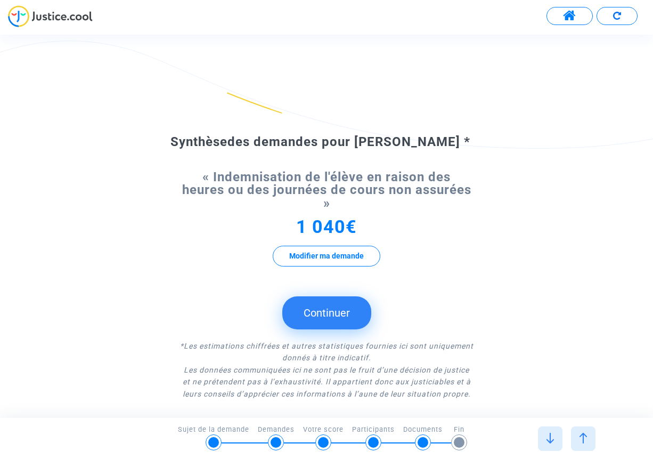
click at [322, 312] on button "Continuer" at bounding box center [326, 312] width 89 height 33
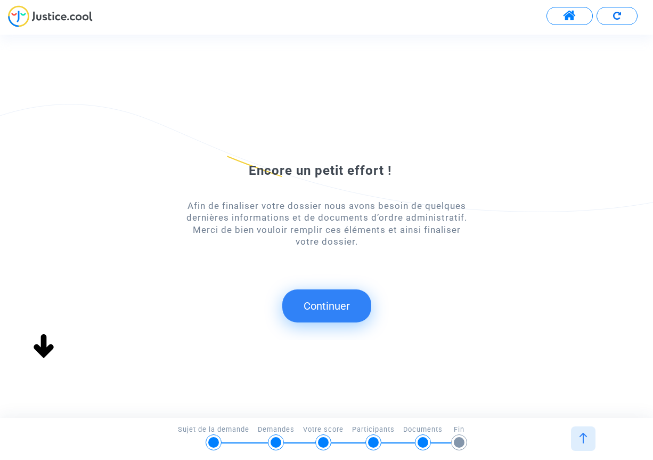
click at [315, 304] on button "Continuer" at bounding box center [326, 305] width 89 height 33
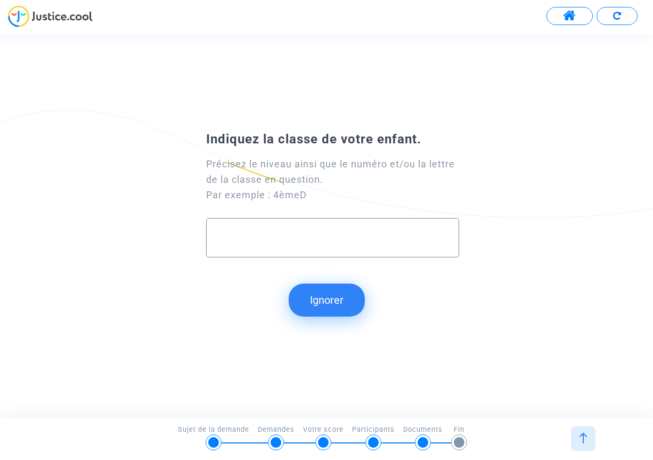
click at [237, 233] on input "text" at bounding box center [332, 237] width 231 height 12
type input "3ème8"
click at [328, 300] on button "Continuer" at bounding box center [326, 299] width 89 height 33
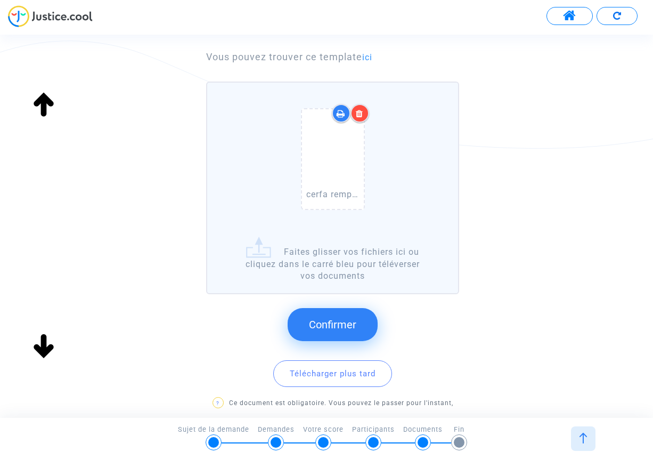
scroll to position [160, 0]
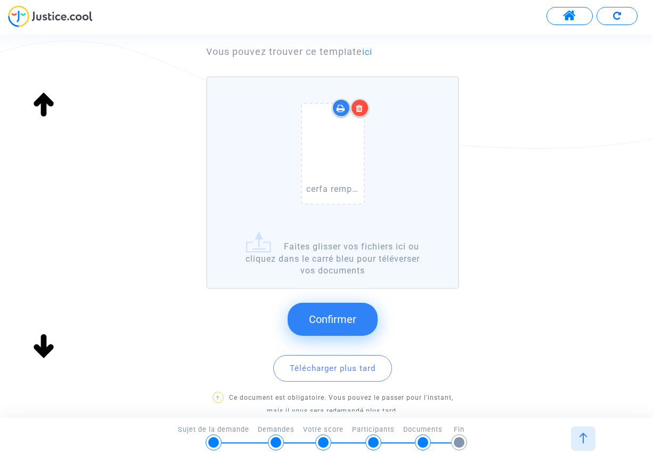
click at [330, 318] on span "Confirmer" at bounding box center [332, 319] width 47 height 13
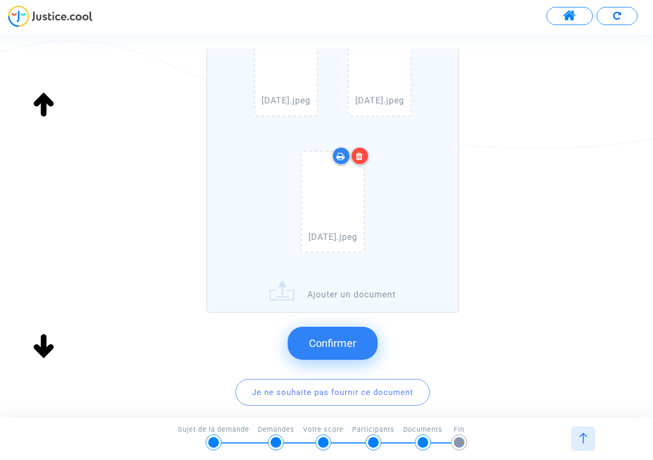
scroll to position [4551, 0]
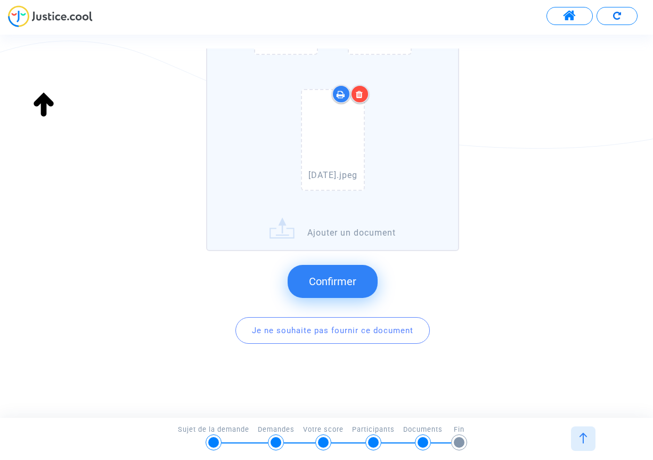
click at [330, 282] on span "Confirmer" at bounding box center [332, 281] width 47 height 13
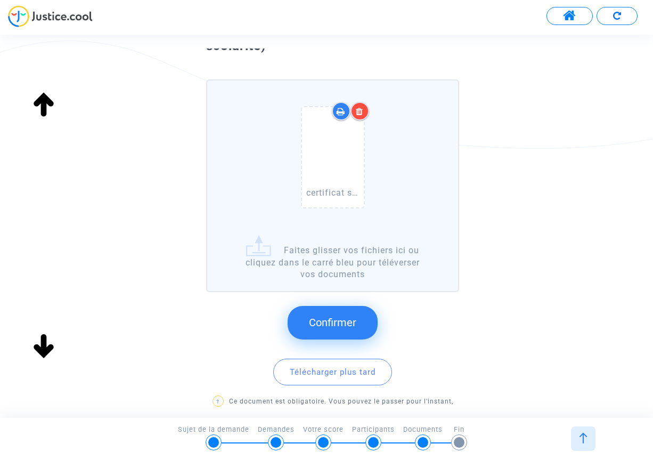
scroll to position [107, 0]
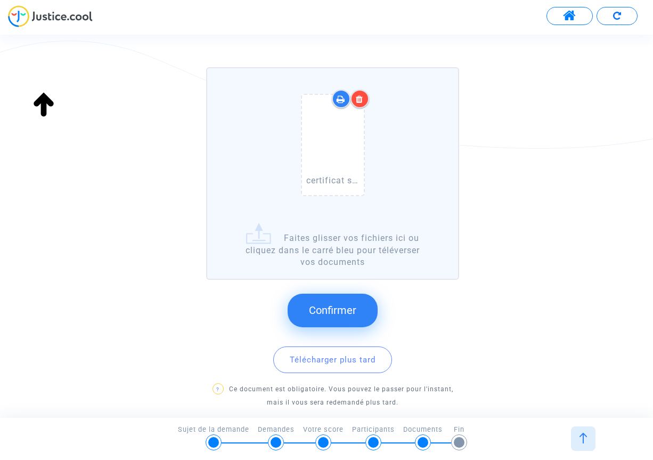
click at [321, 312] on span "Confirmer" at bounding box center [332, 310] width 47 height 13
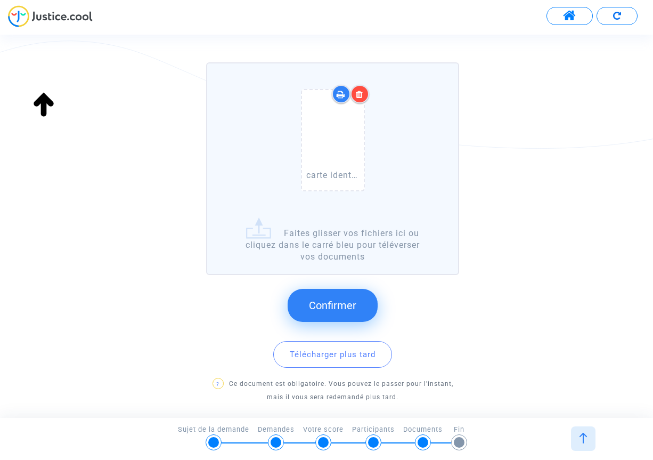
click at [330, 302] on span "Confirmer" at bounding box center [332, 305] width 47 height 13
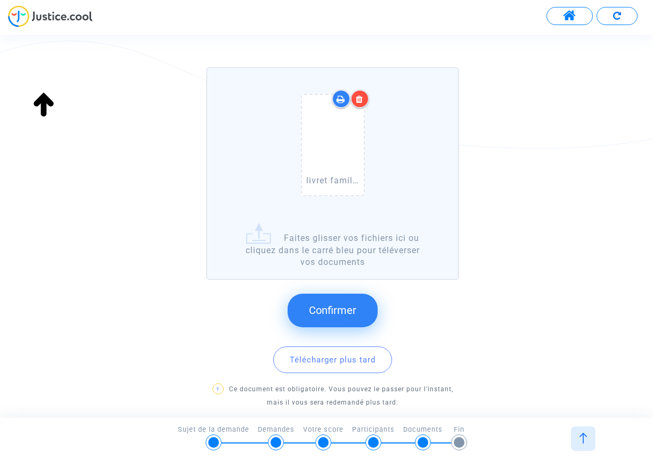
click at [326, 305] on span "Confirmer" at bounding box center [332, 310] width 47 height 13
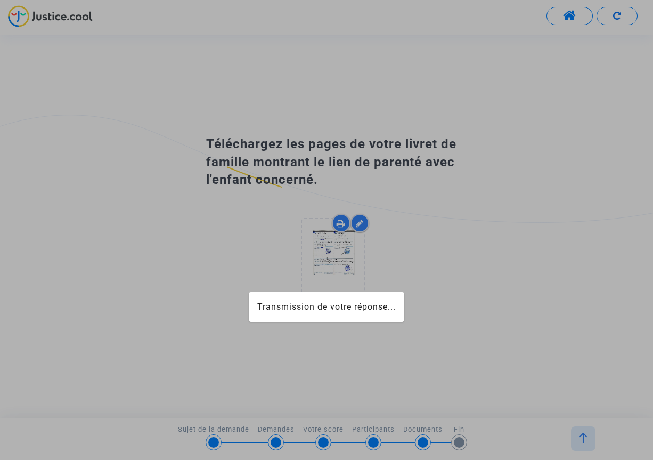
scroll to position [0, 0]
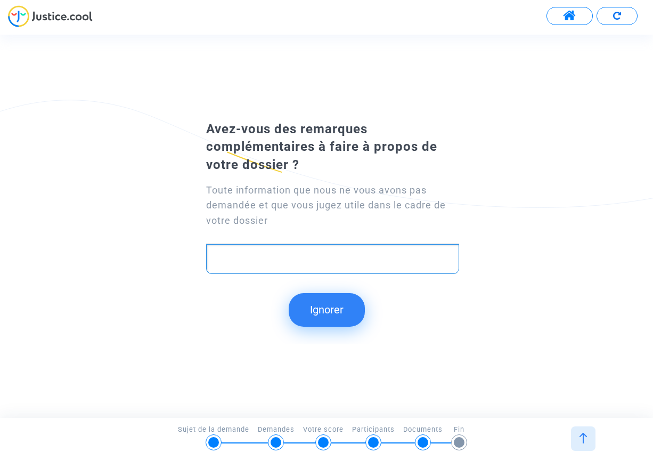
click at [259, 248] on div "Rich Text Editor, main" at bounding box center [332, 259] width 253 height 30
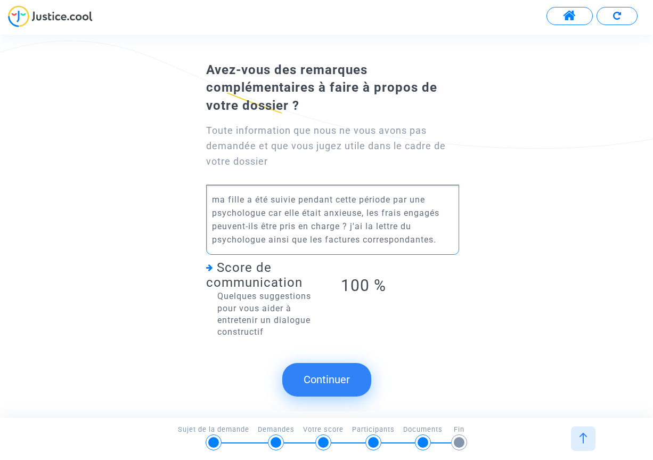
click at [212, 195] on p "ma fille a été suivie pendant cette période par une psychologue car elle était …" at bounding box center [333, 219] width 242 height 53
click at [330, 373] on button "Continuer" at bounding box center [326, 379] width 89 height 33
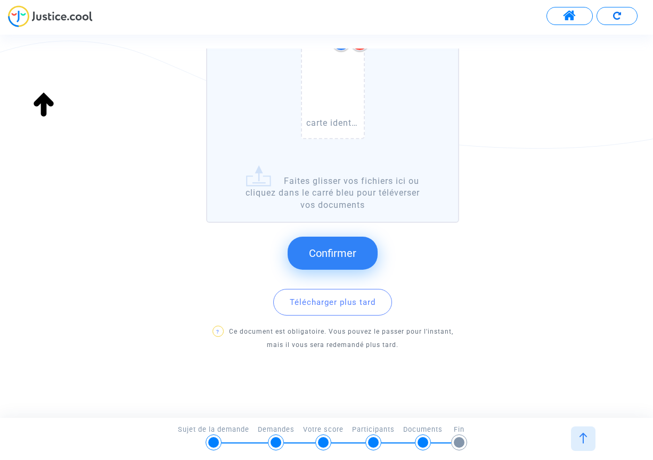
click at [317, 246] on button "Confirmer" at bounding box center [333, 252] width 90 height 33
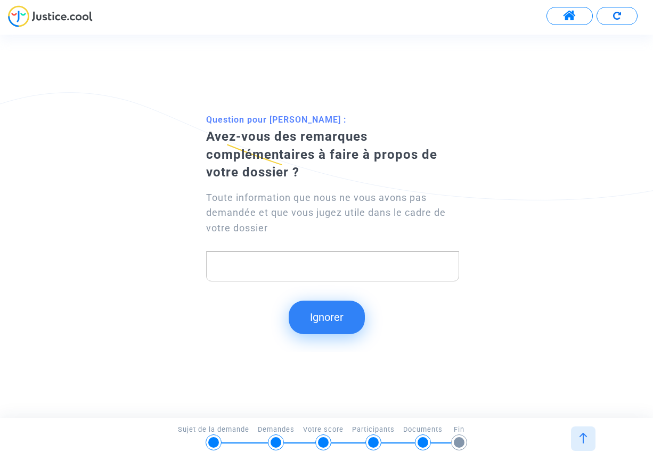
click at [329, 318] on button "Ignorer" at bounding box center [327, 316] width 76 height 33
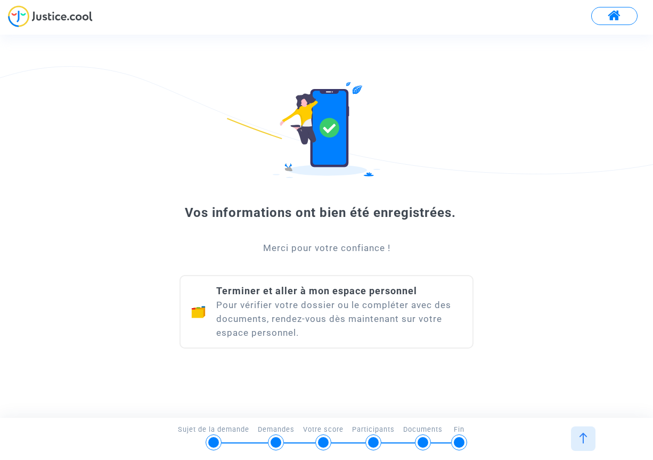
click at [337, 312] on div "Terminer et aller à mon espace personnel Pour vérifier votre dossier ou le comp…" at bounding box center [339, 311] width 246 height 55
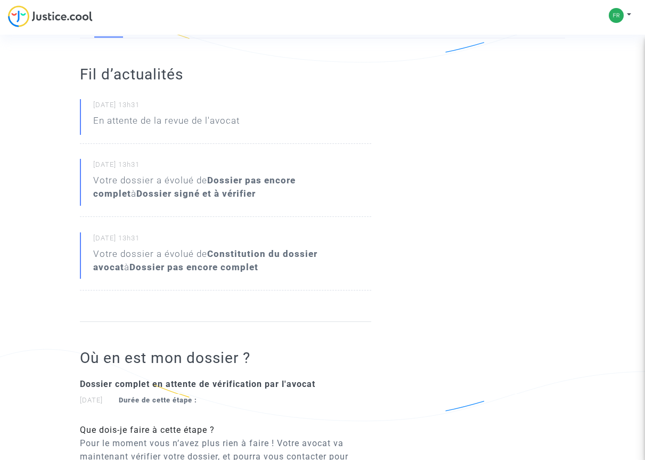
scroll to position [190, 0]
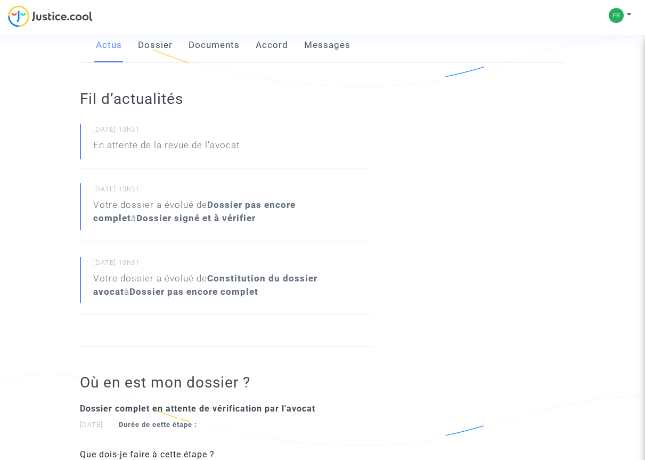
click at [154, 43] on link "Dossier" at bounding box center [155, 45] width 35 height 35
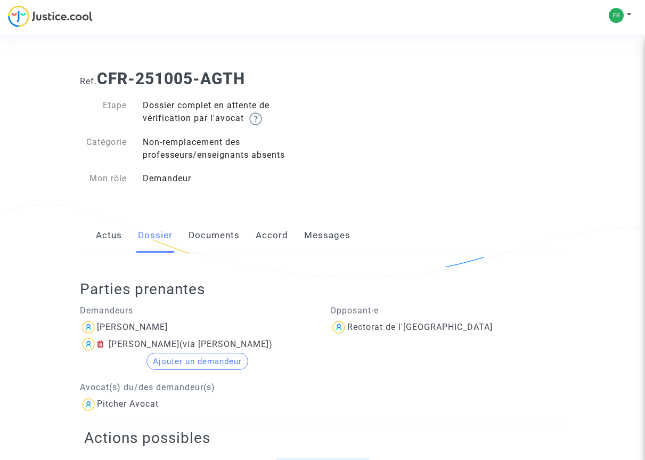
click at [210, 235] on link "Documents" at bounding box center [214, 235] width 51 height 35
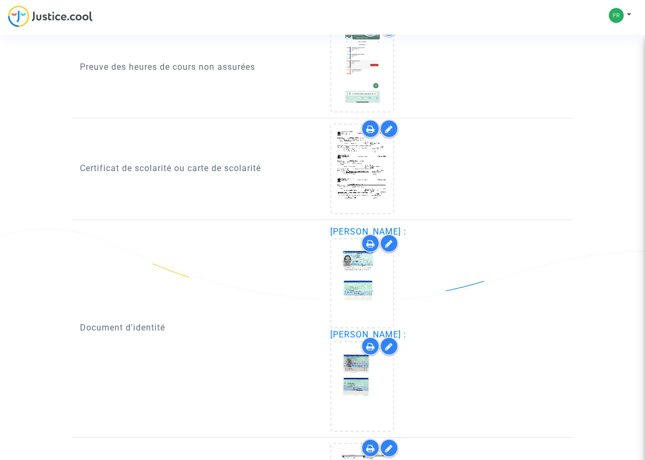
scroll to position [853, 0]
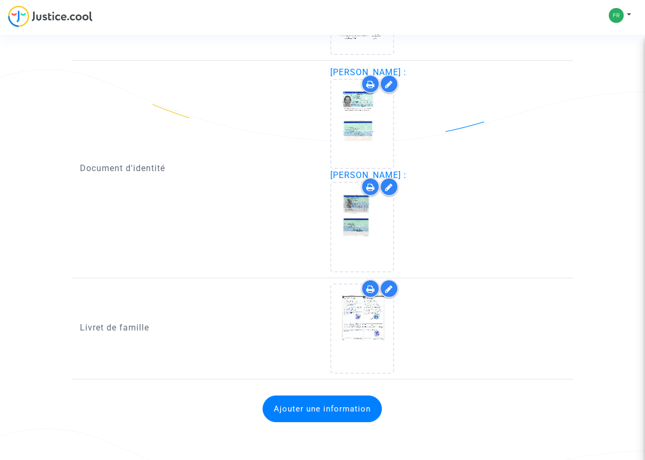
click at [319, 410] on button "Ajouter une information" at bounding box center [322, 408] width 119 height 27
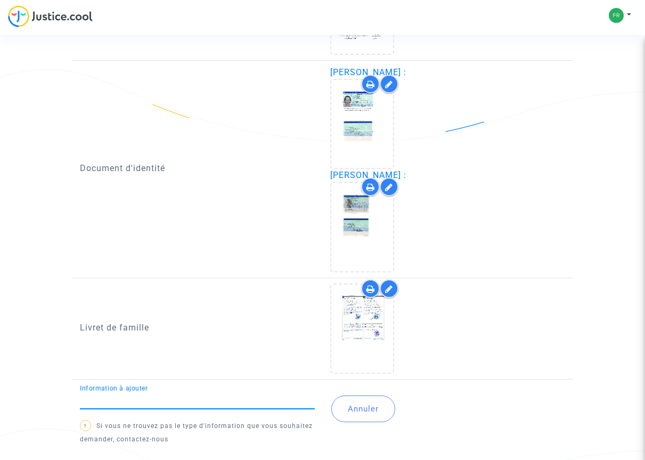
scroll to position [873, 0]
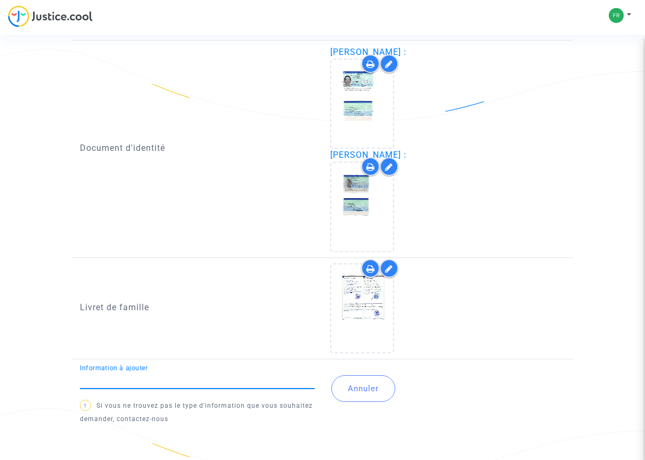
click at [342, 386] on button "Annuler" at bounding box center [363, 388] width 64 height 27
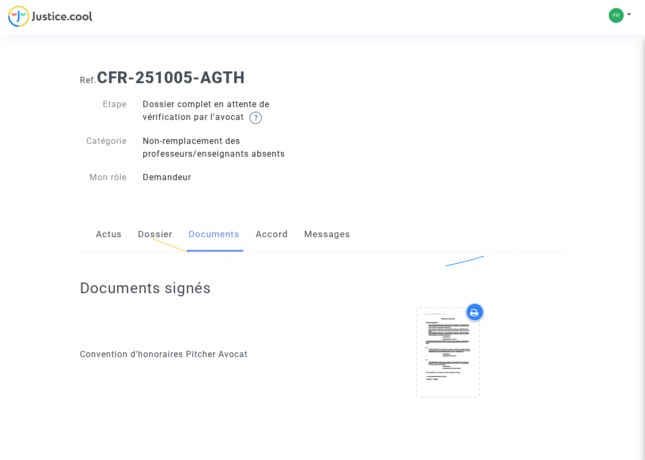
scroll to position [1, 0]
click at [274, 237] on link "Accord" at bounding box center [272, 234] width 32 height 35
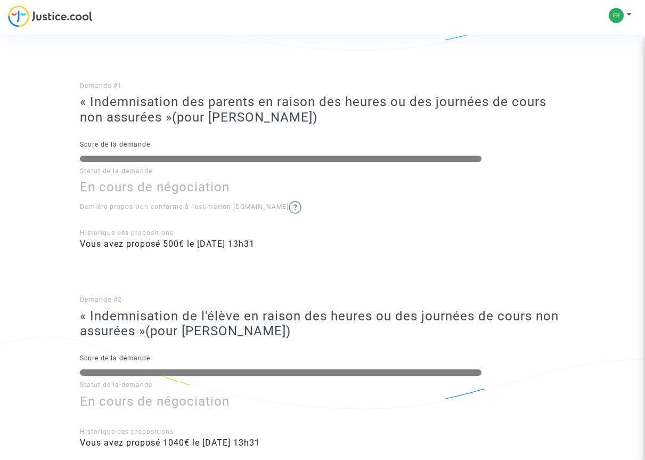
scroll to position [99, 0]
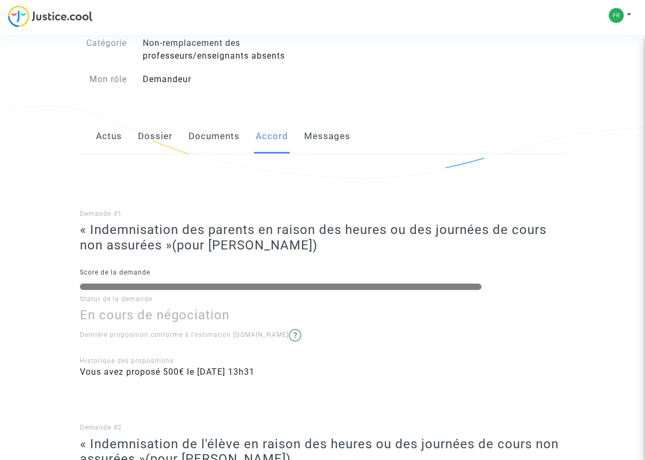
click at [325, 133] on link "Messages" at bounding box center [327, 136] width 46 height 35
